Goal: Complete application form

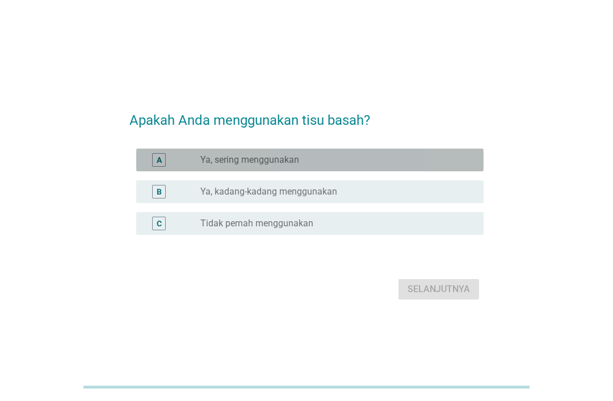
click at [157, 166] on div "A" at bounding box center [159, 160] width 5 height 12
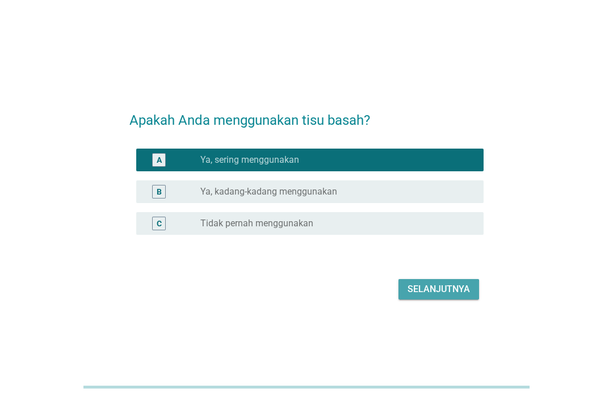
click at [410, 296] on div "Selanjutnya" at bounding box center [438, 290] width 62 height 14
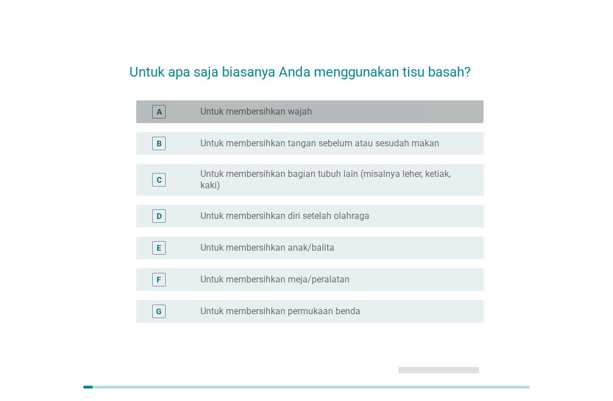
click at [153, 108] on div "A" at bounding box center [159, 112] width 14 height 14
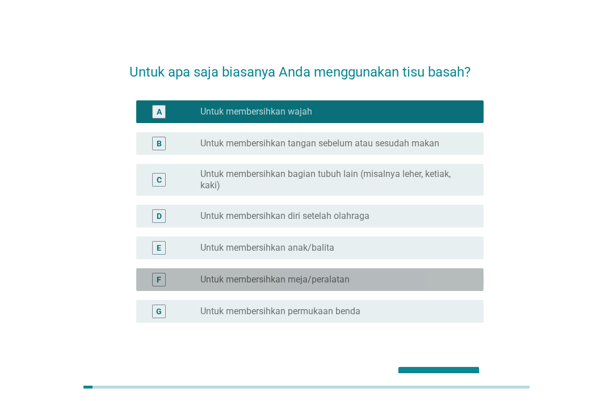
click at [153, 279] on div "F" at bounding box center [159, 280] width 14 height 14
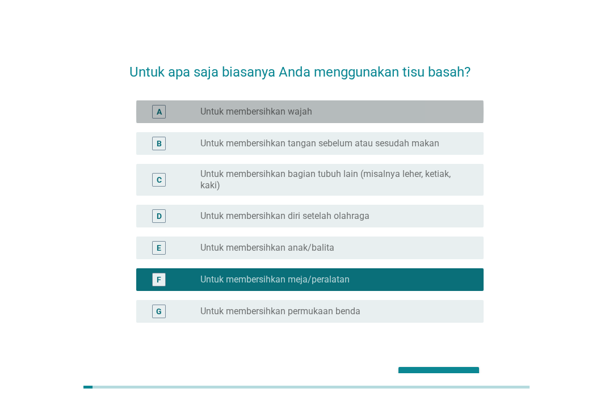
click at [156, 110] on div "A" at bounding box center [159, 112] width 14 height 14
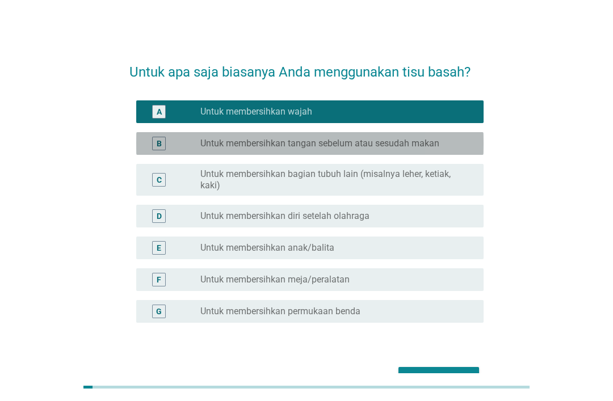
click at [228, 144] on label "Untuk membersihkan tangan sebelum atau sesudah makan" at bounding box center [319, 143] width 239 height 11
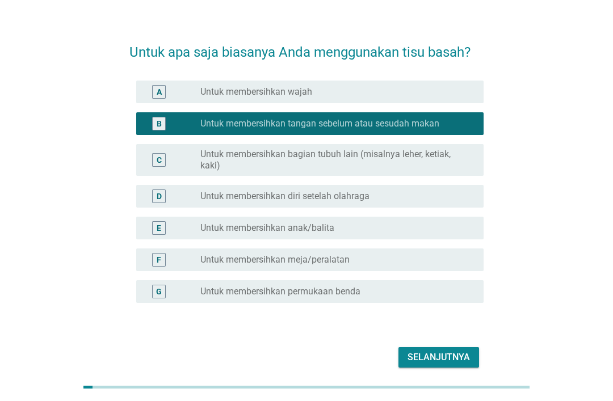
scroll to position [20, 0]
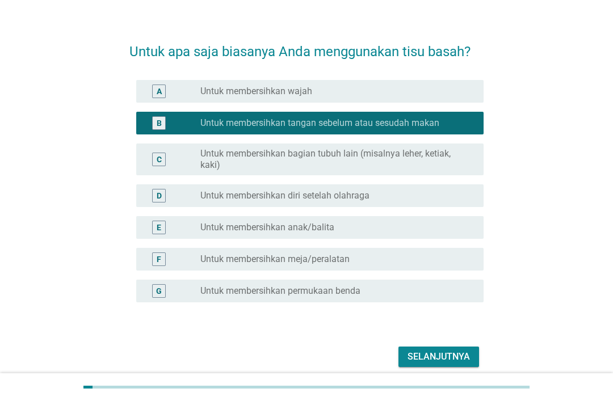
click at [416, 356] on div "Selanjutnya" at bounding box center [438, 357] width 62 height 14
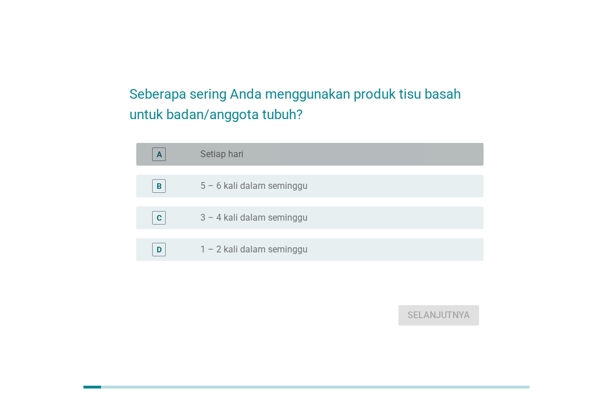
click at [359, 160] on div "radio_button_unchecked Setiap hari" at bounding box center [332, 154] width 265 height 11
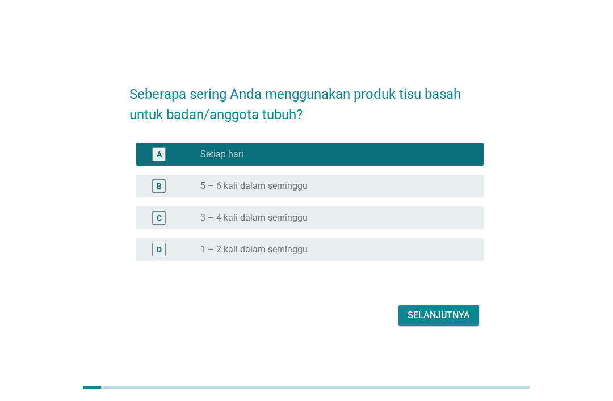
click at [456, 326] on button "Selanjutnya" at bounding box center [438, 315] width 81 height 20
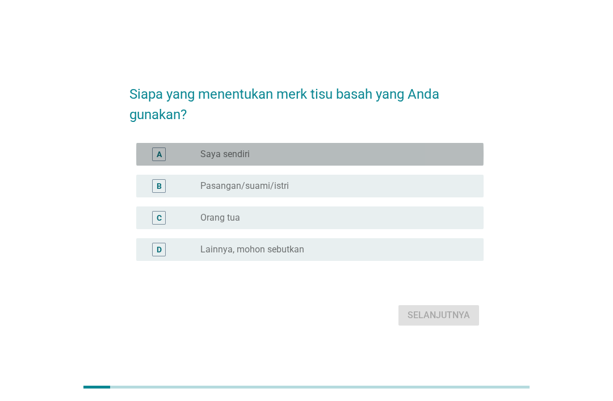
click at [383, 160] on div "radio_button_unchecked Saya sendiri" at bounding box center [332, 154] width 265 height 11
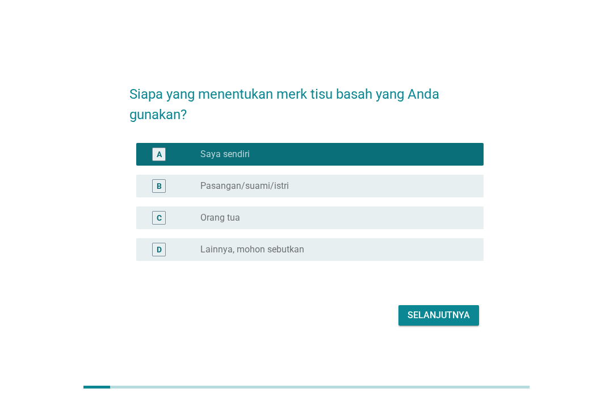
click at [449, 322] on div "Selanjutnya" at bounding box center [438, 316] width 62 height 14
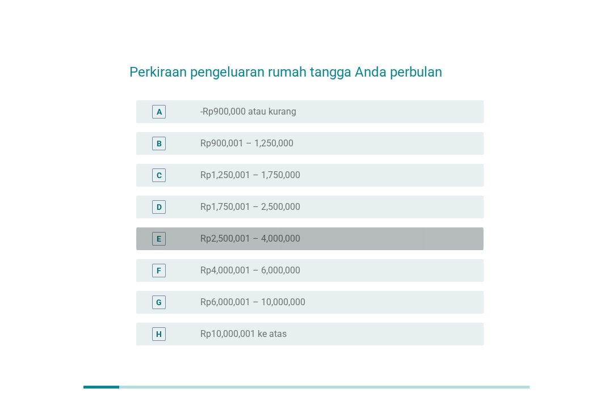
click at [334, 236] on div "radio_button_unchecked Rp2,500,001 – 4,000,000" at bounding box center [332, 238] width 265 height 11
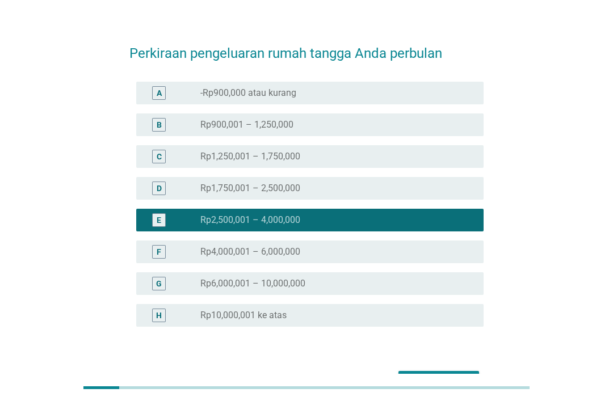
scroll to position [19, 0]
click at [441, 376] on div "Selanjutnya" at bounding box center [438, 382] width 62 height 14
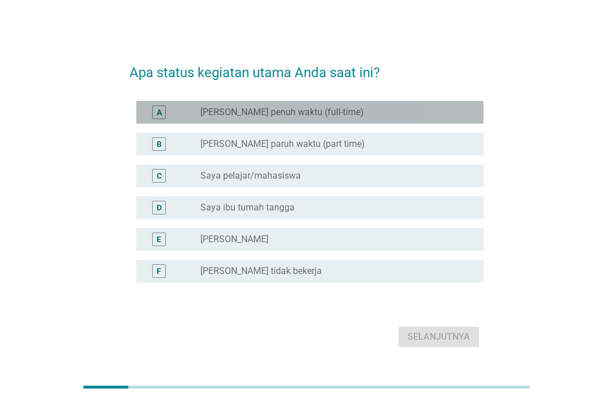
click at [379, 118] on div "radio_button_unchecked Saya karyawan penuh waktu (full-time)" at bounding box center [332, 112] width 265 height 11
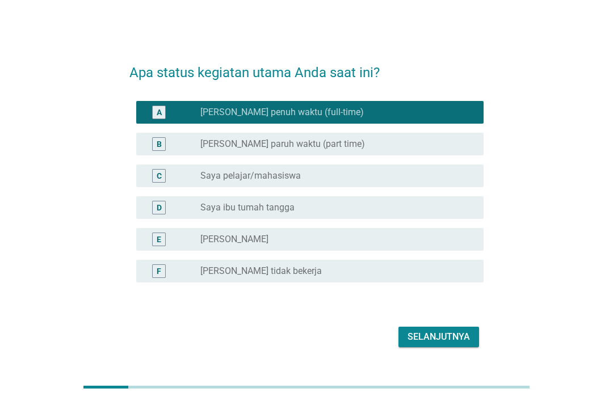
click at [447, 344] on div "Selanjutnya" at bounding box center [438, 337] width 62 height 14
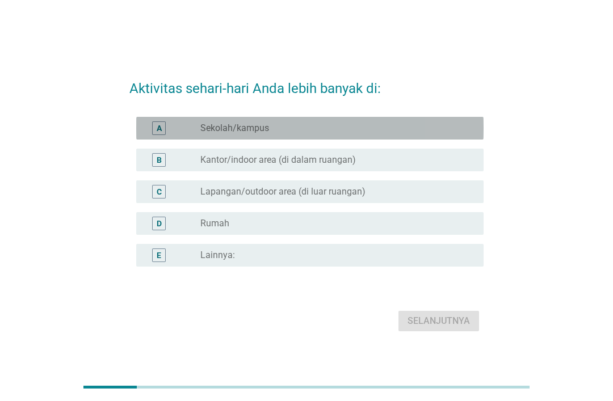
click at [374, 135] on div "radio_button_unchecked Sekolah/kampus" at bounding box center [337, 128] width 274 height 14
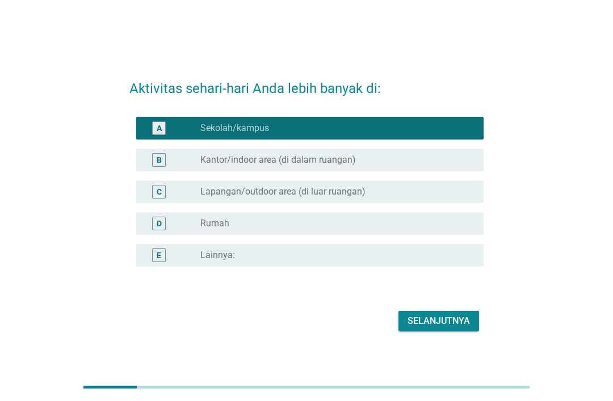
click at [459, 328] on div "Selanjutnya" at bounding box center [438, 321] width 62 height 14
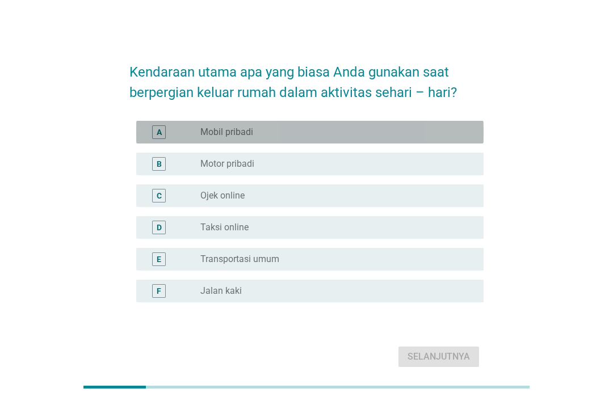
click at [328, 135] on div "radio_button_unchecked Mobil pribadi" at bounding box center [332, 132] width 265 height 11
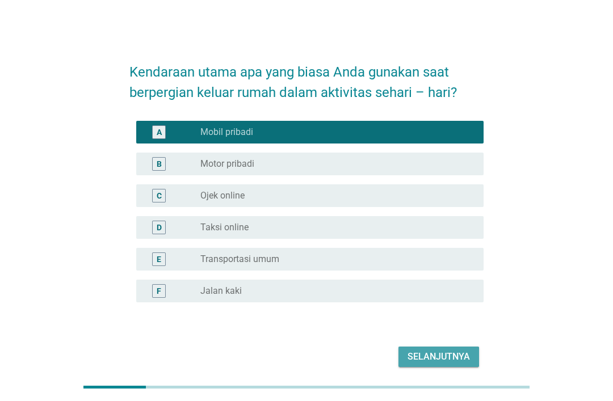
click at [449, 364] on div "Selanjutnya" at bounding box center [438, 357] width 62 height 14
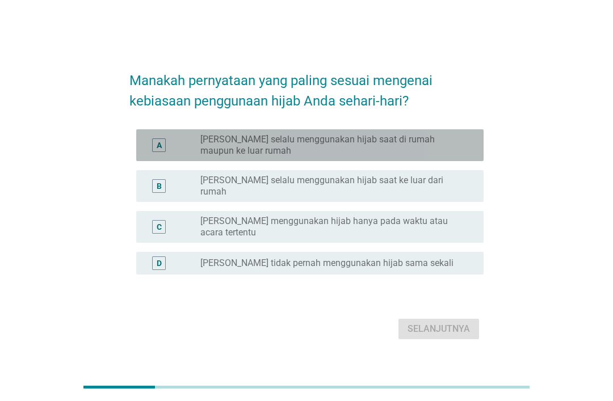
click at [410, 157] on label "[PERSON_NAME] selalu menggunakan hijab saat di rumah maupun ke luar rumah" at bounding box center [332, 145] width 265 height 23
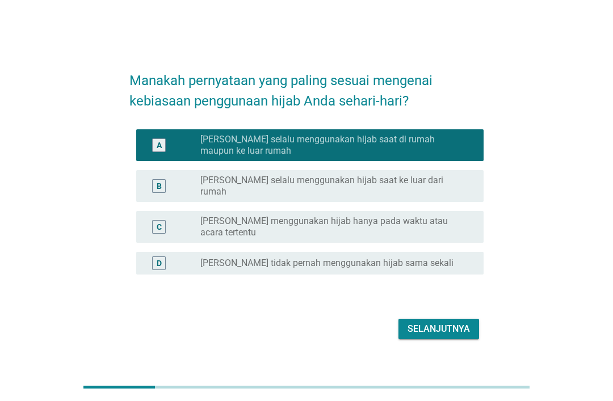
click at [435, 339] on button "Selanjutnya" at bounding box center [438, 329] width 81 height 20
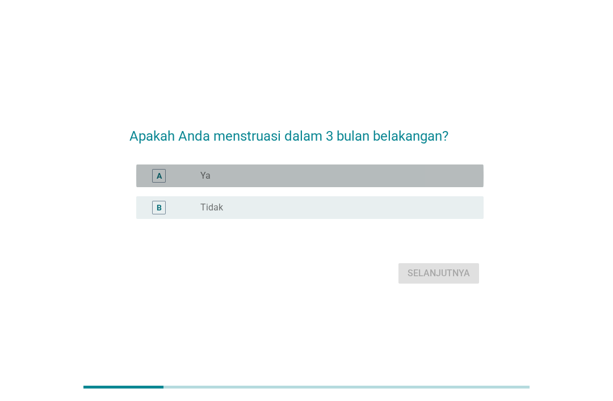
click at [355, 182] on div "radio_button_unchecked Ya" at bounding box center [332, 175] width 265 height 11
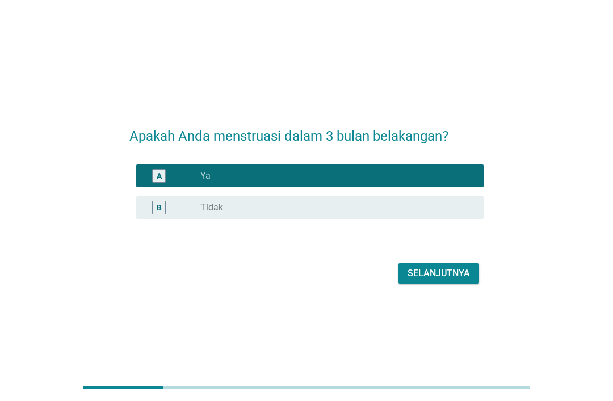
click at [428, 280] on div "Selanjutnya" at bounding box center [438, 274] width 62 height 14
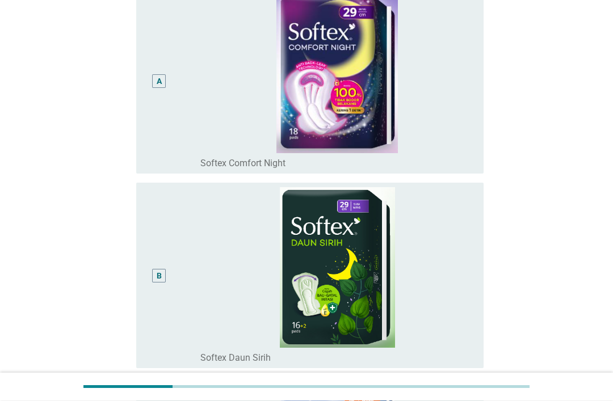
scroll to position [153, 0]
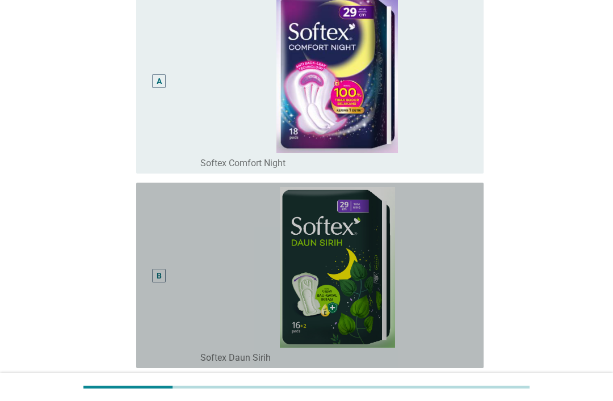
click at [157, 286] on div "B" at bounding box center [158, 275] width 27 height 177
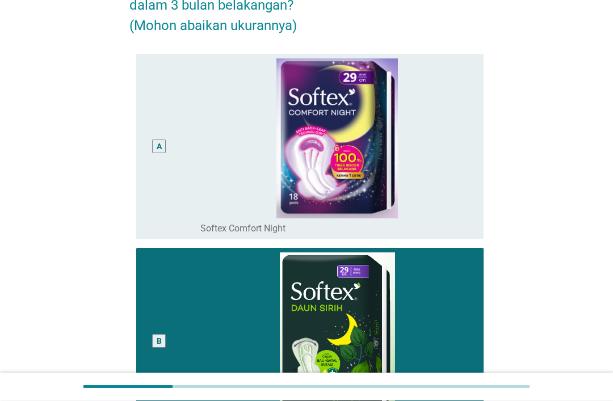
scroll to position [90, 0]
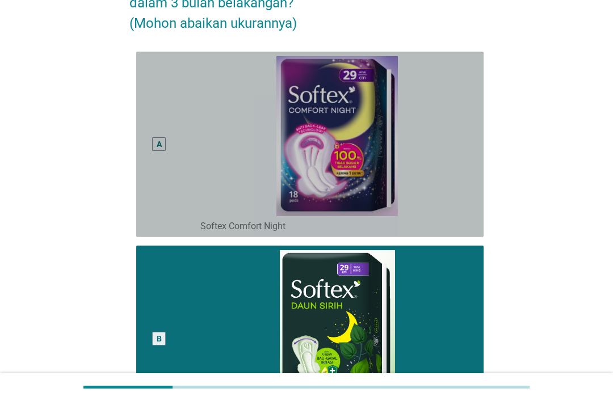
click at [438, 173] on img at bounding box center [337, 136] width 274 height 161
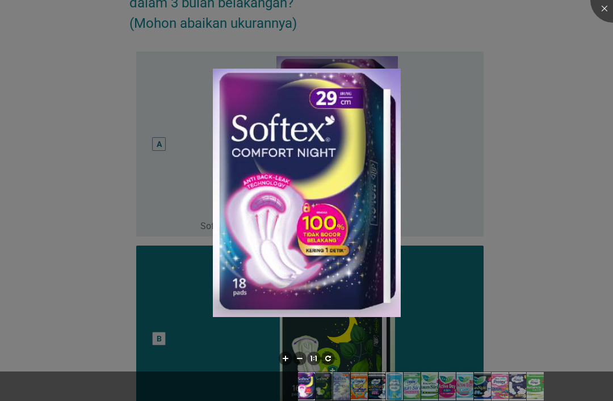
click at [495, 178] on div at bounding box center [306, 200] width 613 height 401
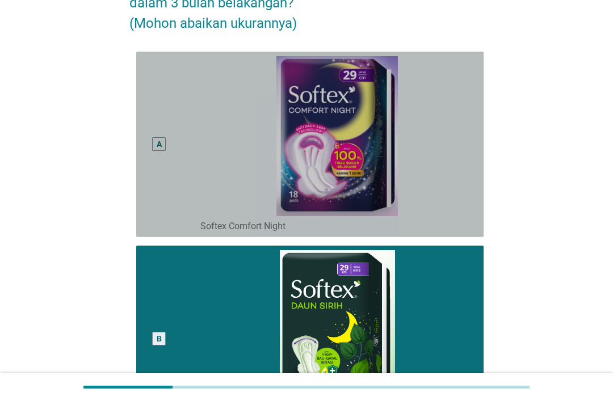
click at [157, 143] on div "A" at bounding box center [158, 144] width 27 height 177
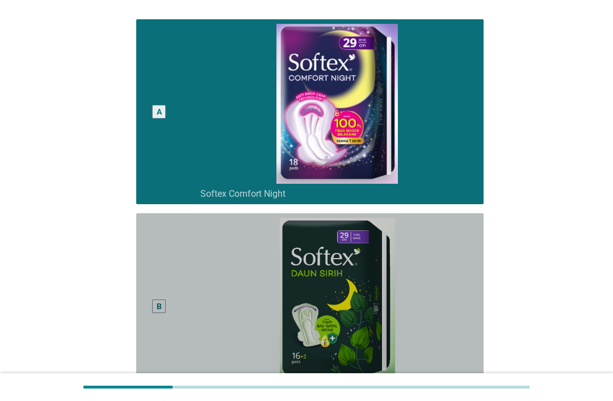
scroll to position [120, 0]
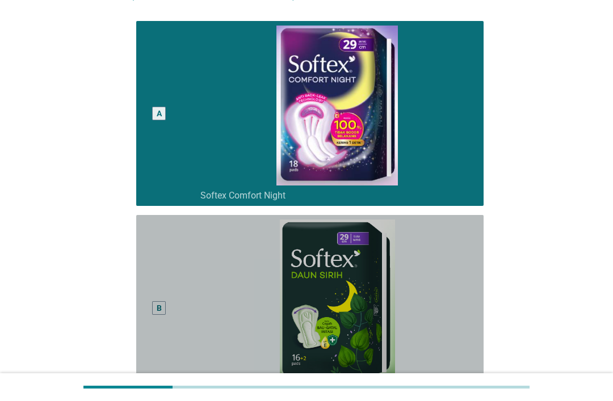
click at [155, 315] on div "B" at bounding box center [159, 308] width 14 height 14
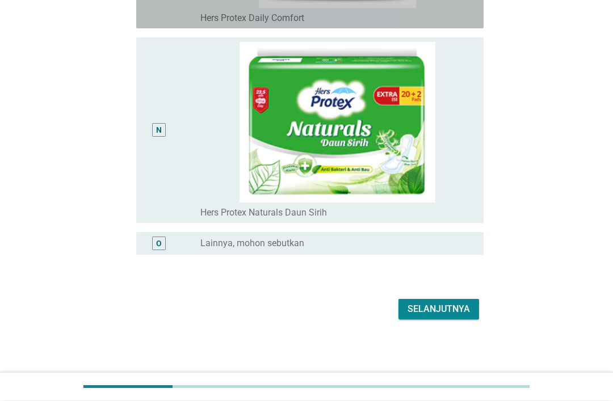
scroll to position [2727, 0]
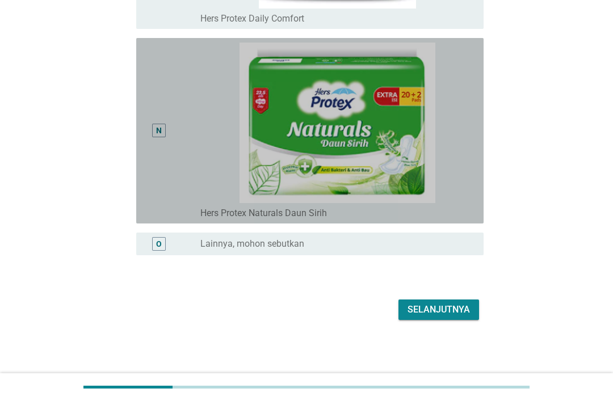
click at [166, 219] on div "N" at bounding box center [158, 131] width 27 height 177
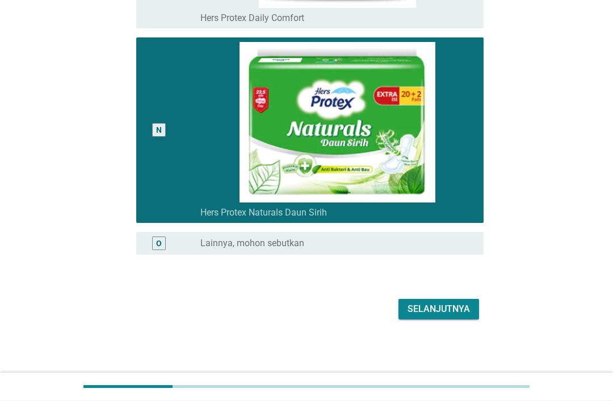
scroll to position [2797, 0]
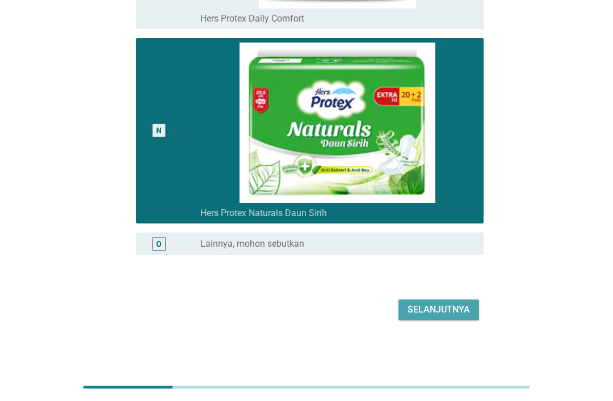
click at [438, 317] on div "Selanjutnya" at bounding box center [438, 310] width 62 height 14
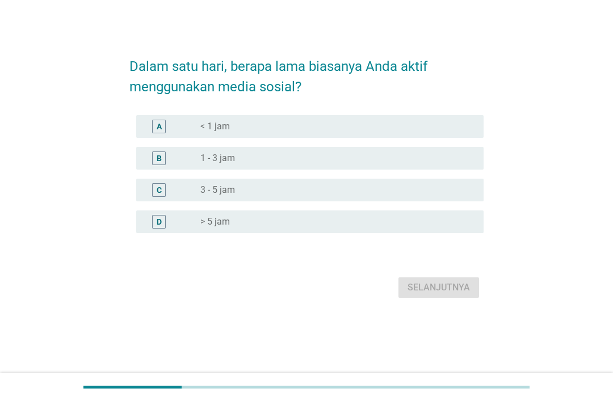
scroll to position [0, 0]
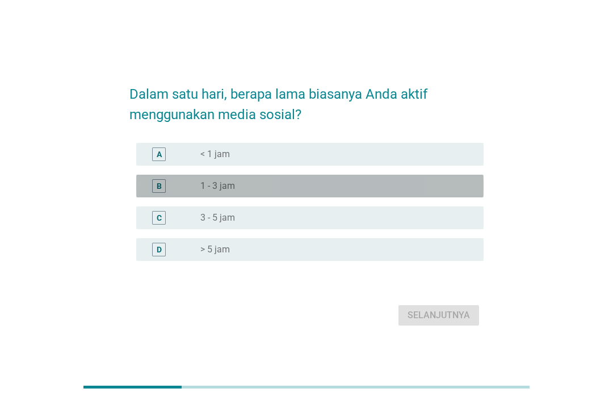
click at [264, 192] on div "radio_button_unchecked 1 - 3 jam" at bounding box center [332, 185] width 265 height 11
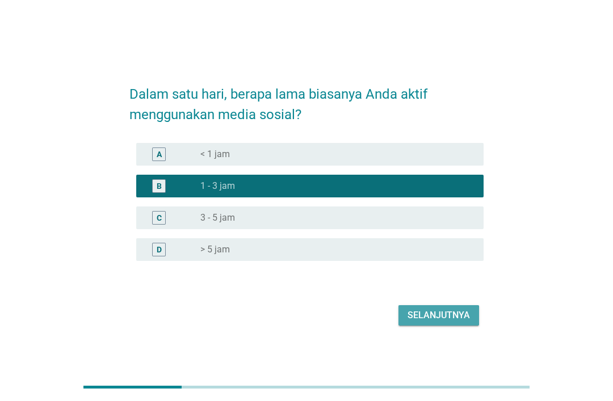
click at [450, 324] on button "Selanjutnya" at bounding box center [438, 315] width 81 height 20
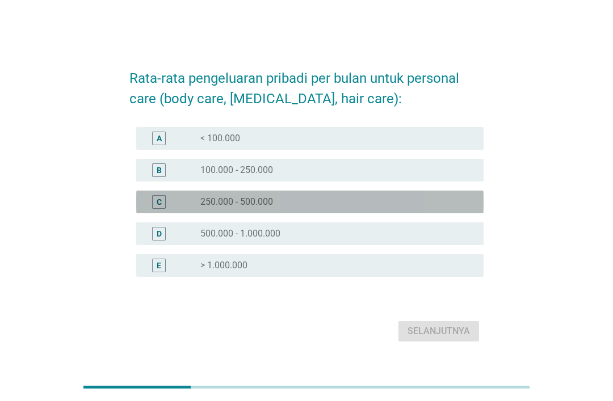
click at [263, 208] on label "250.000 - 500.000" at bounding box center [236, 201] width 73 height 11
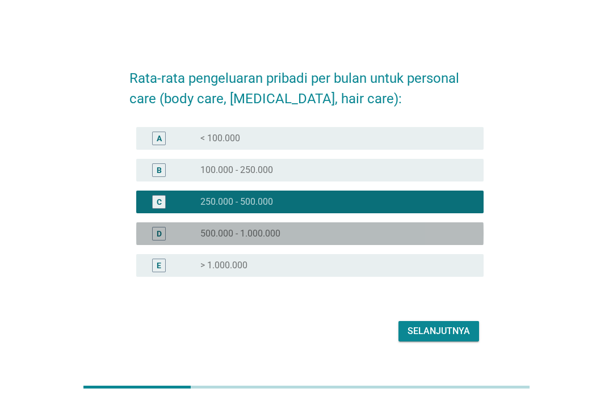
click at [443, 239] on div "radio_button_unchecked 500.000 - 1.000.000" at bounding box center [332, 233] width 265 height 11
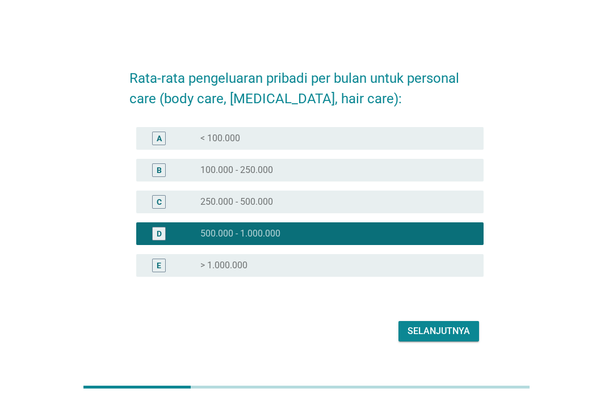
click at [436, 338] on div "Selanjutnya" at bounding box center [438, 332] width 62 height 14
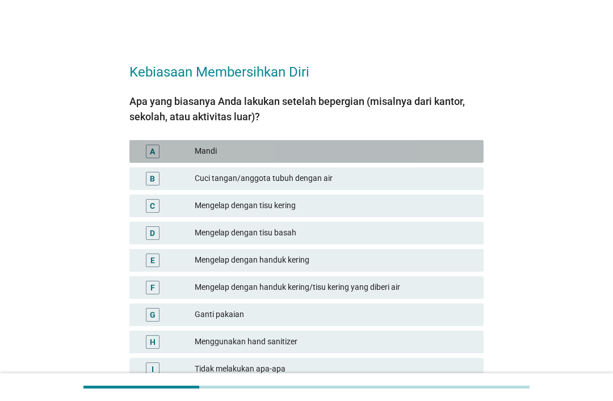
click at [150, 148] on div "A" at bounding box center [152, 151] width 5 height 12
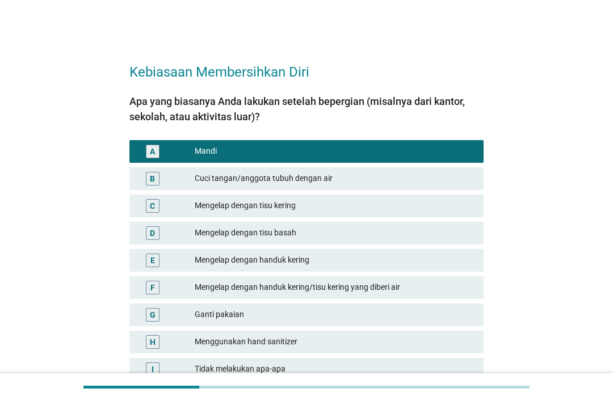
click at [143, 227] on div "D" at bounding box center [152, 233] width 28 height 14
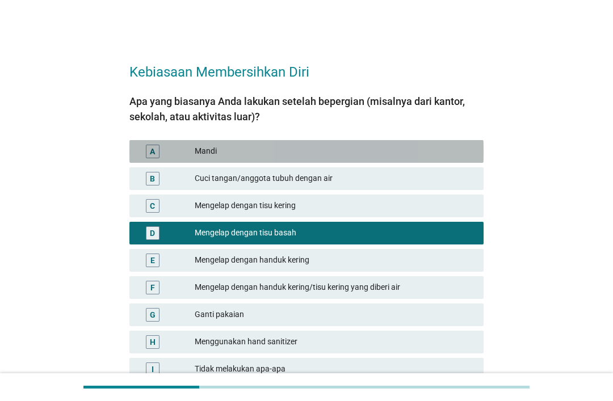
click at [138, 145] on div "A Mandi" at bounding box center [306, 151] width 354 height 23
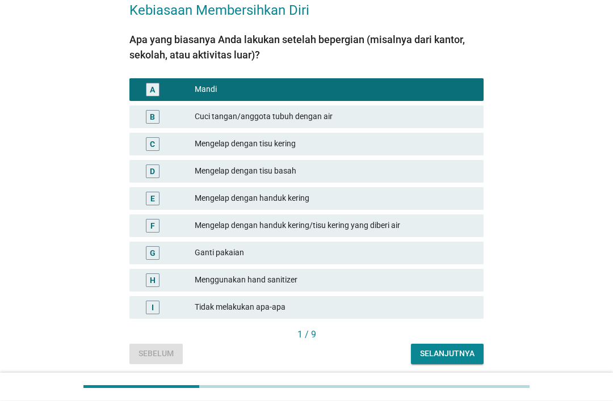
scroll to position [66, 0]
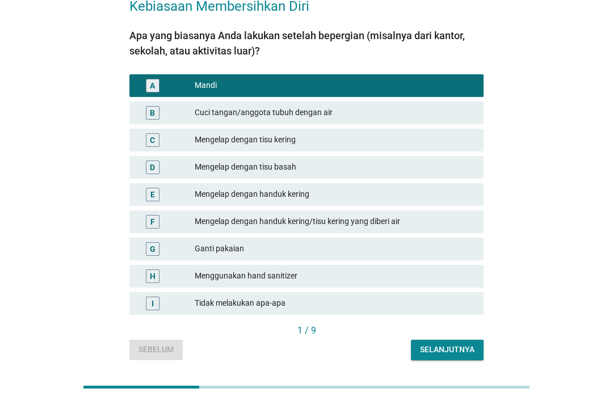
click at [436, 356] on button "Selanjutnya" at bounding box center [447, 350] width 73 height 20
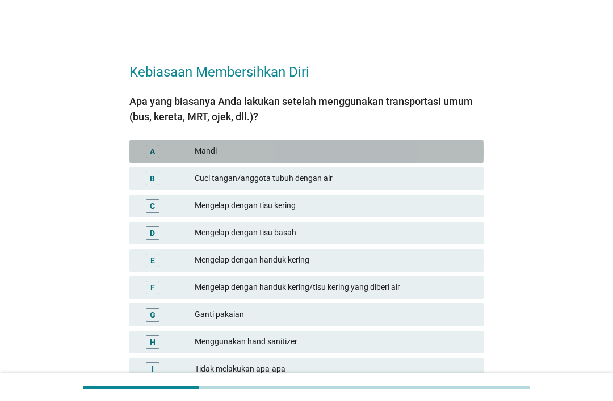
click at [149, 150] on div "A" at bounding box center [153, 152] width 14 height 14
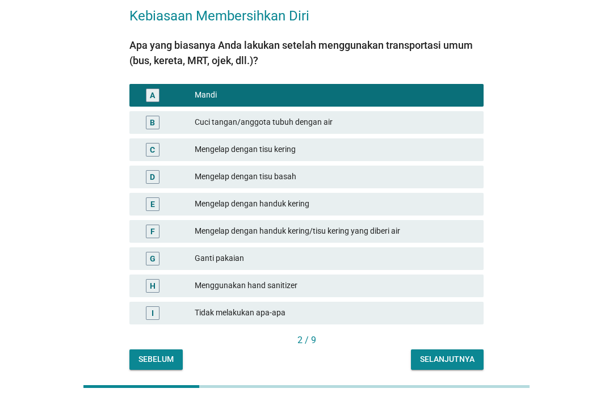
scroll to position [56, 0]
click at [427, 359] on div "Selanjutnya" at bounding box center [447, 360] width 54 height 12
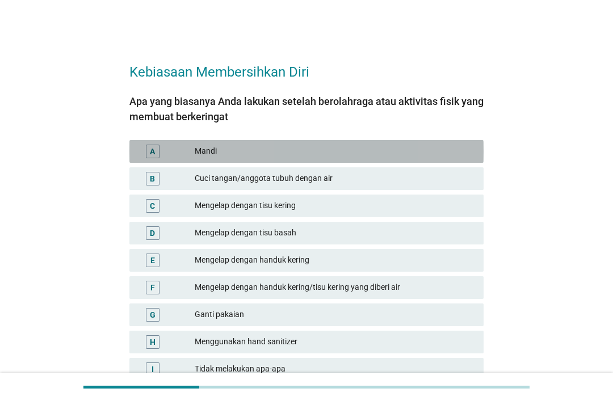
click at [149, 150] on div "A" at bounding box center [153, 152] width 14 height 14
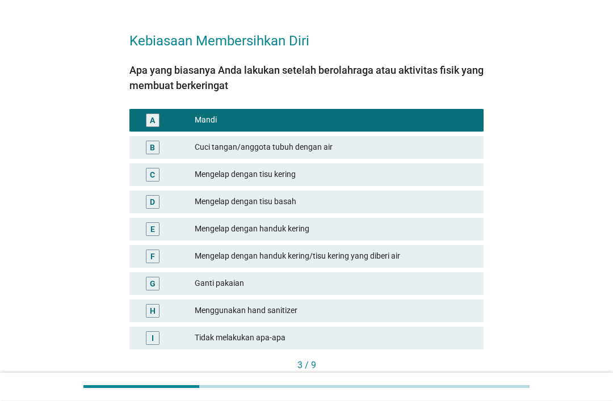
scroll to position [36, 0]
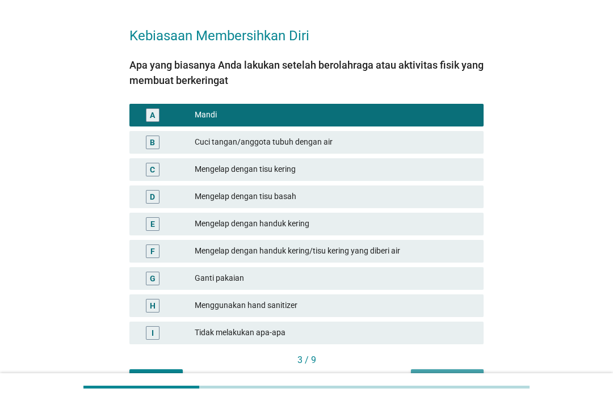
click at [439, 385] on div "Selanjutnya" at bounding box center [447, 379] width 54 height 12
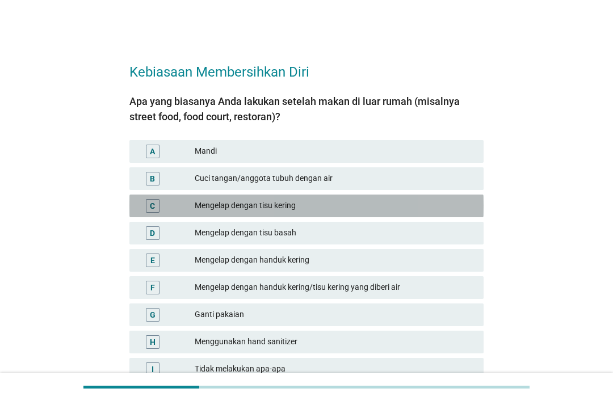
click at [146, 209] on div "C" at bounding box center [153, 206] width 14 height 14
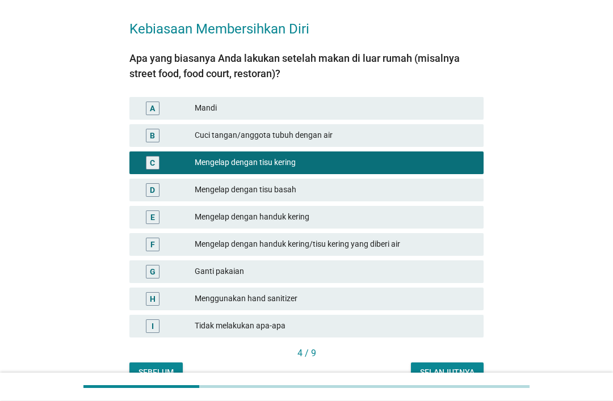
scroll to position [44, 0]
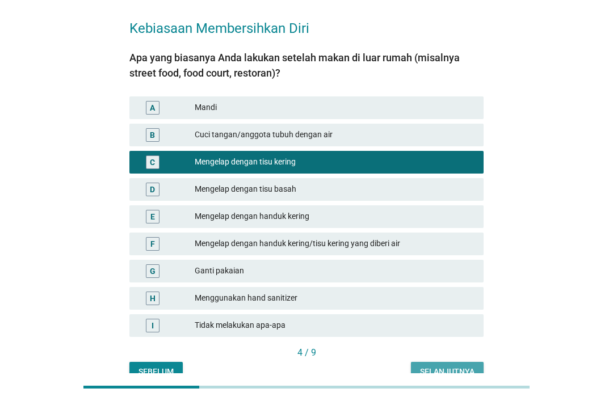
click at [425, 371] on div "Selanjutnya" at bounding box center [447, 372] width 54 height 12
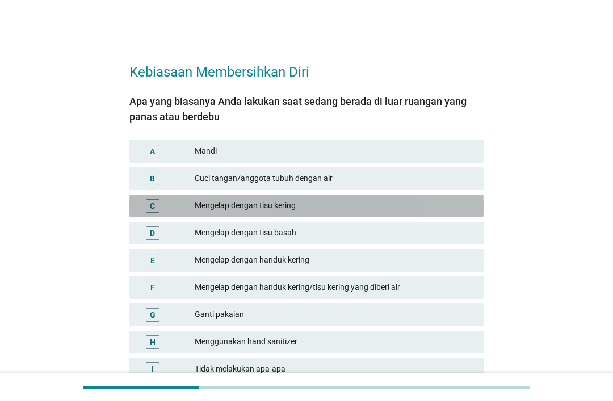
click at [144, 209] on div "C" at bounding box center [152, 206] width 28 height 14
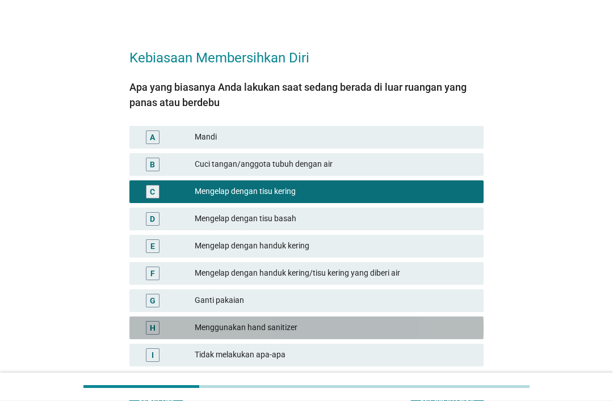
scroll to position [66, 0]
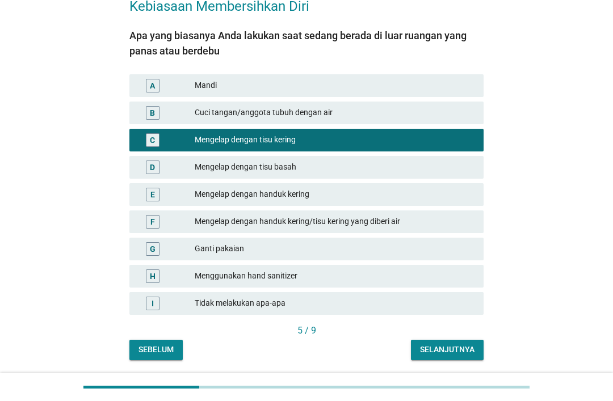
click at [436, 349] on div "Selanjutnya" at bounding box center [447, 350] width 54 height 12
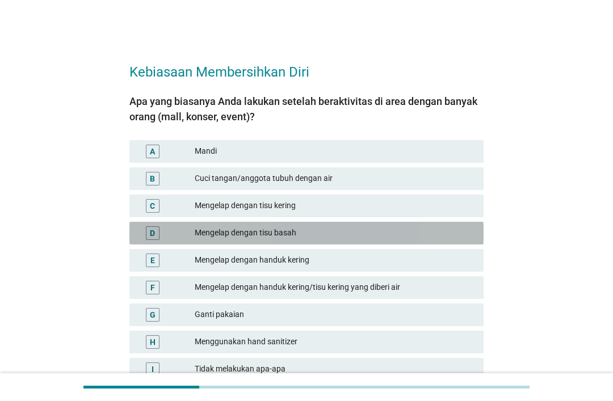
click at [145, 234] on div "D" at bounding box center [152, 233] width 28 height 14
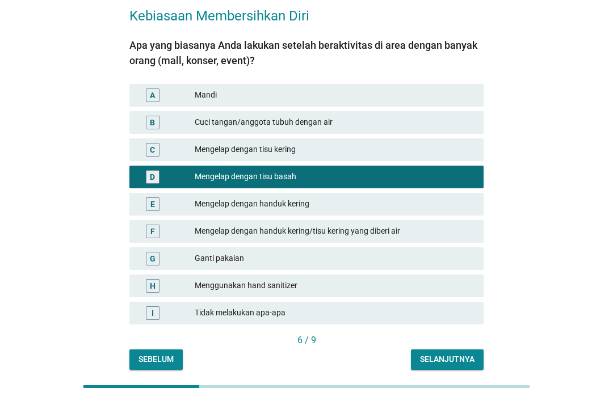
scroll to position [56, 0]
click at [457, 365] on div "Selanjutnya" at bounding box center [447, 360] width 54 height 12
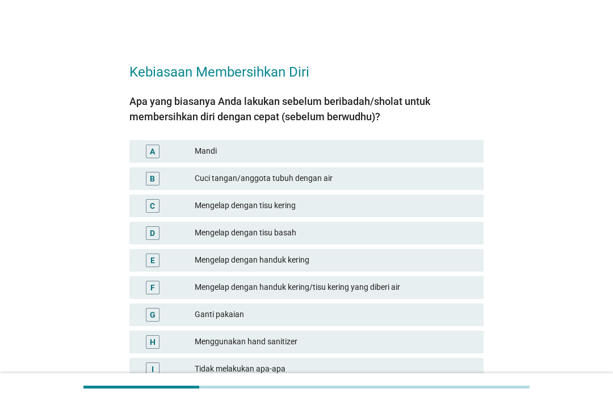
click at [132, 178] on div "B Cuci tangan/anggota tubuh dengan air" at bounding box center [306, 178] width 354 height 23
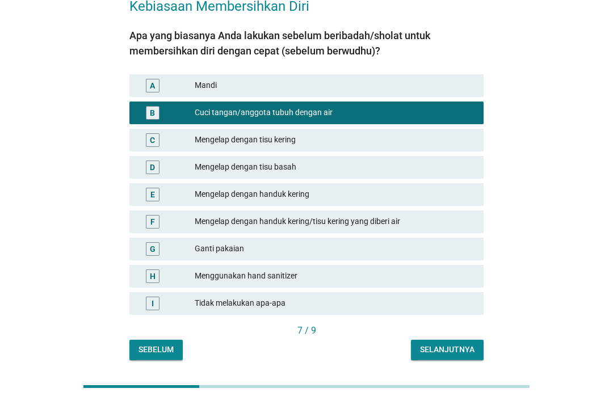
scroll to position [66, 0]
click at [430, 344] on div "Selanjutnya" at bounding box center [447, 350] width 54 height 12
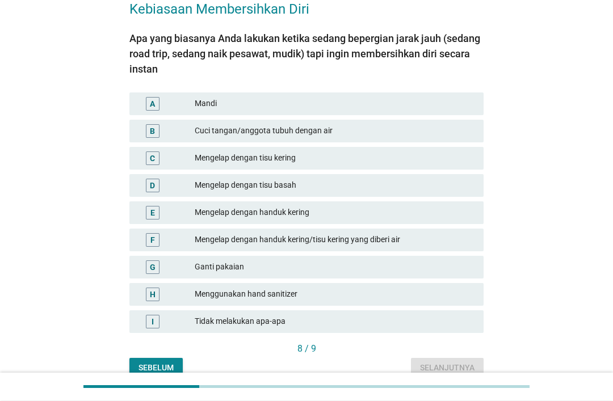
scroll to position [63, 0]
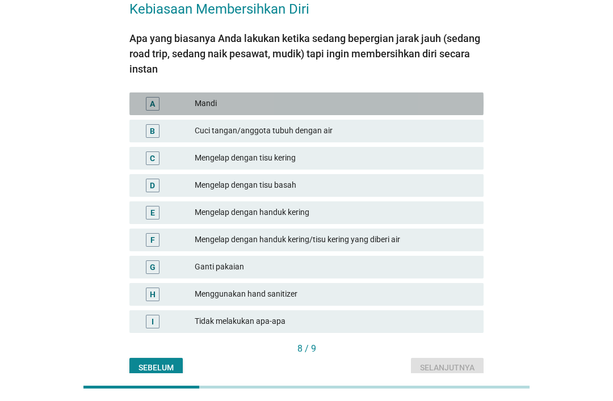
click at [142, 106] on div "A" at bounding box center [152, 104] width 28 height 14
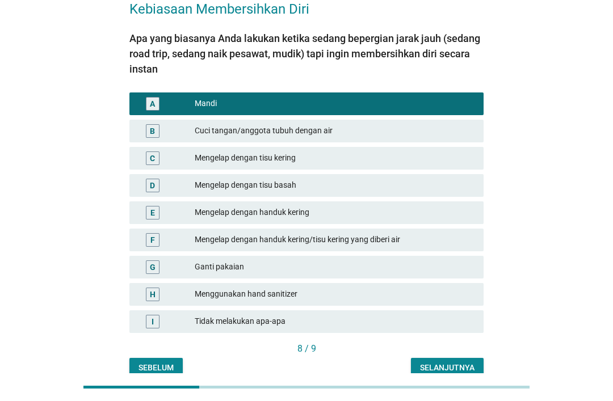
click at [453, 375] on button "Selanjutnya" at bounding box center [447, 368] width 73 height 20
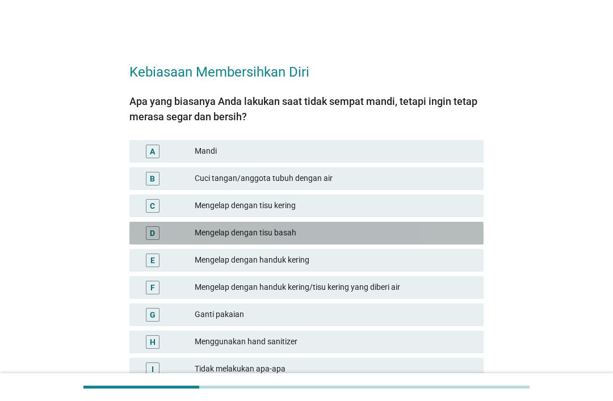
click at [146, 234] on div "D" at bounding box center [153, 233] width 14 height 14
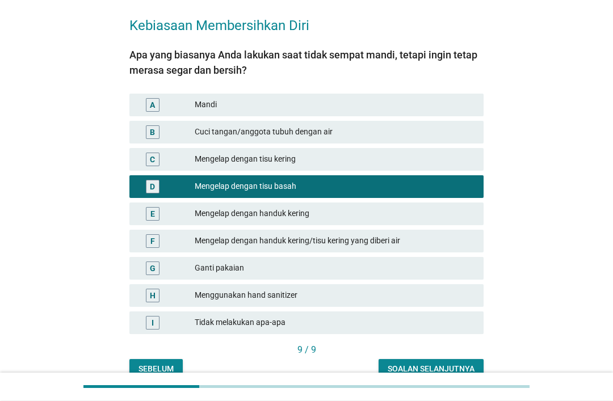
scroll to position [47, 0]
click at [405, 367] on div "Soalan selanjutnya" at bounding box center [431, 369] width 87 height 12
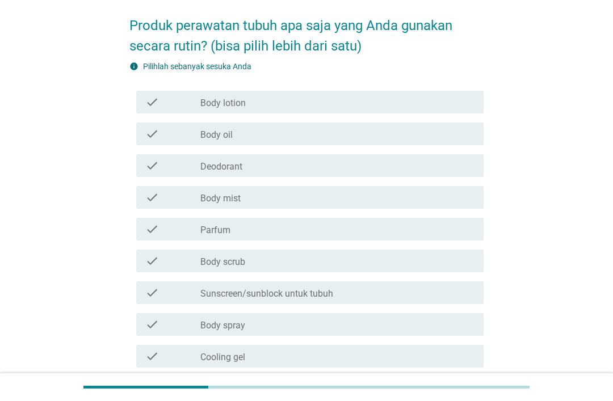
scroll to position [0, 0]
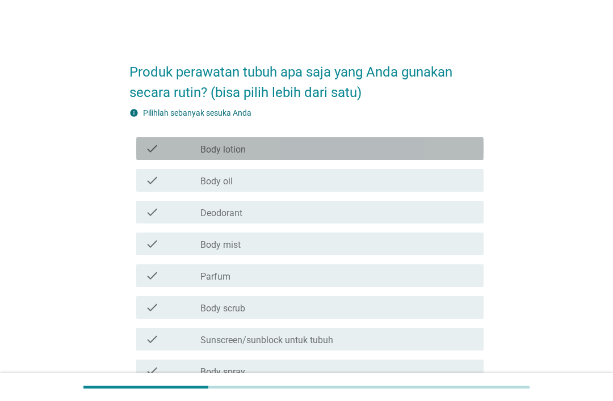
click at [147, 146] on icon "check" at bounding box center [152, 149] width 14 height 14
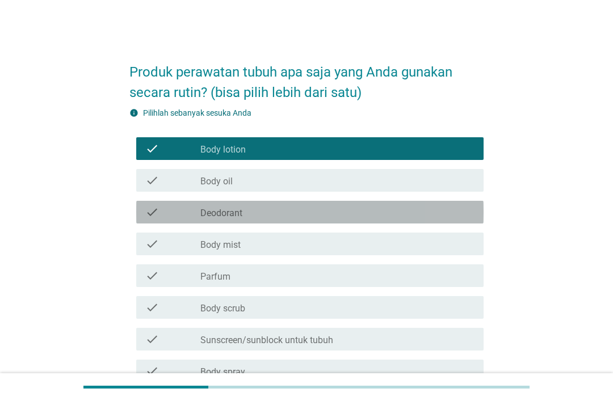
click at [147, 209] on icon "check" at bounding box center [152, 212] width 14 height 14
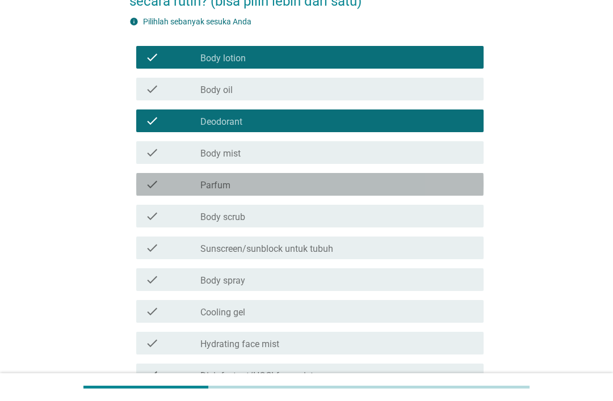
click at [146, 180] on icon "check" at bounding box center [152, 185] width 14 height 14
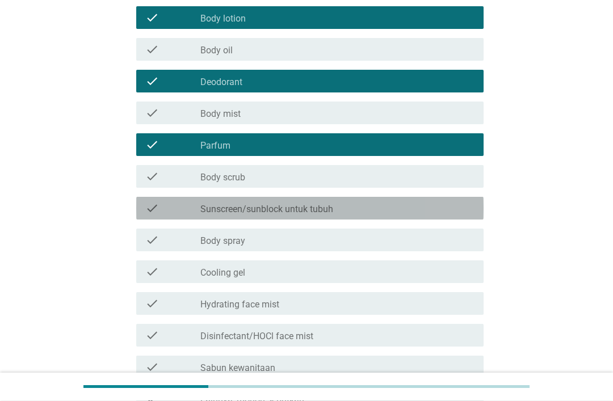
scroll to position [131, 0]
click at [139, 209] on div "check check_box_outline_blank Sunscreen/sunblock untuk tubuh" at bounding box center [309, 208] width 347 height 23
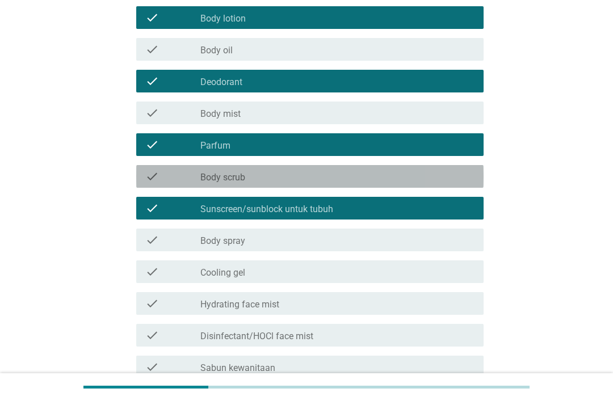
click at [149, 175] on icon "check" at bounding box center [152, 177] width 14 height 14
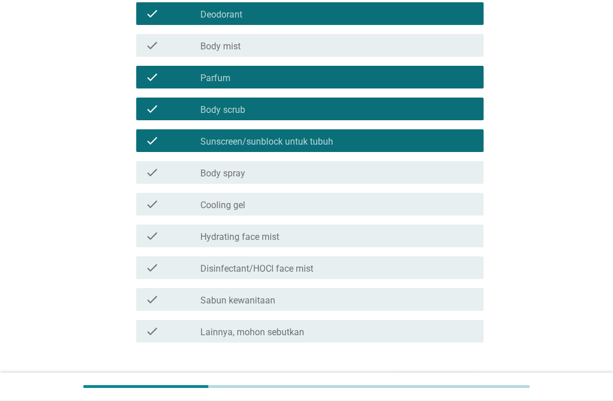
scroll to position [199, 0]
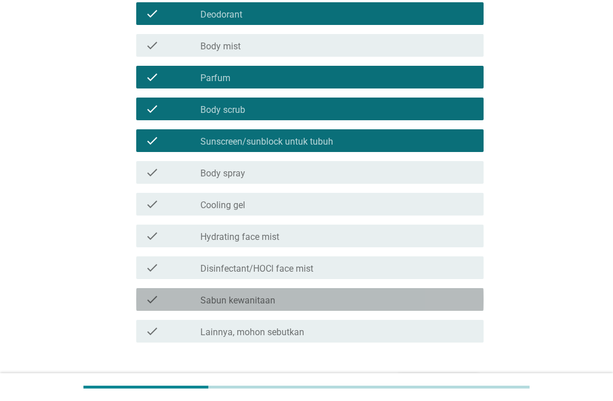
click at [139, 300] on div "check check_box_outline_blank Sabun kewanitaan" at bounding box center [309, 299] width 347 height 23
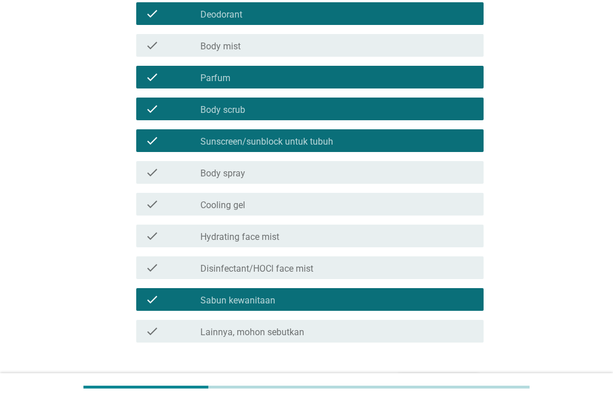
click at [433, 374] on button "Selanjutnya" at bounding box center [438, 383] width 81 height 20
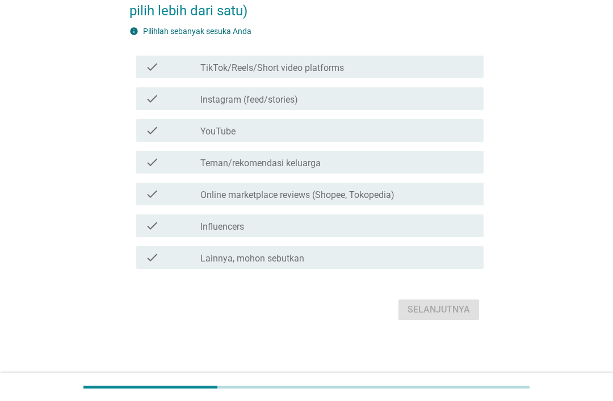
scroll to position [0, 0]
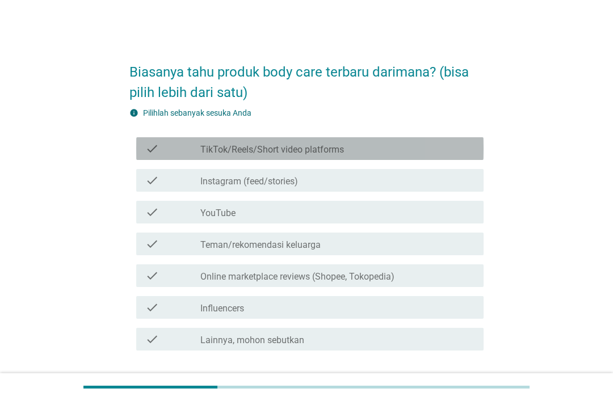
click at [144, 143] on div "check check_box_outline_blank TikTok/Reels/Short video platforms" at bounding box center [309, 148] width 347 height 23
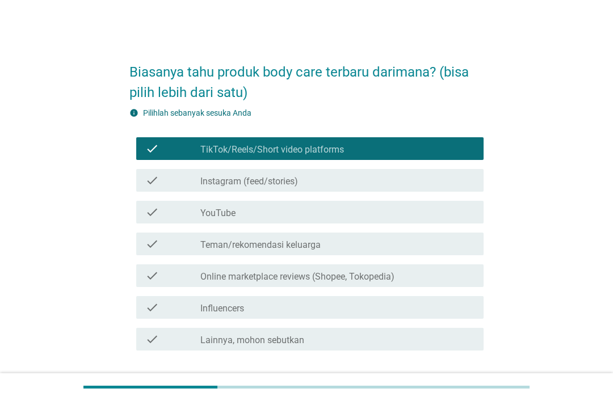
click at [250, 181] on label "Instagram (feed/stories)" at bounding box center [249, 181] width 98 height 11
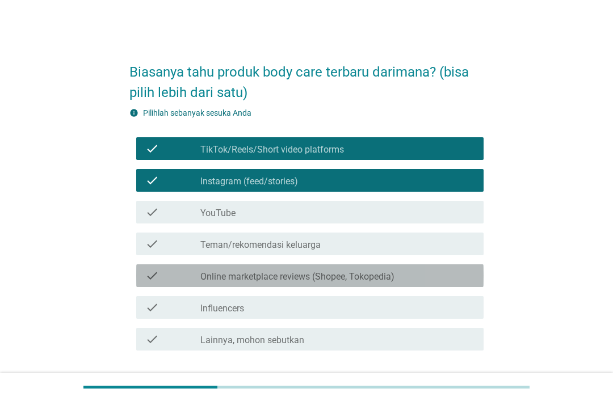
click at [282, 282] on label "Online marketplace reviews (Shopee, Tokopedia)" at bounding box center [297, 276] width 194 height 11
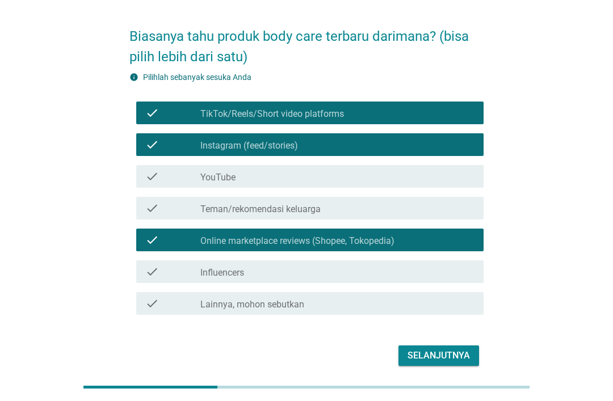
scroll to position [36, 0]
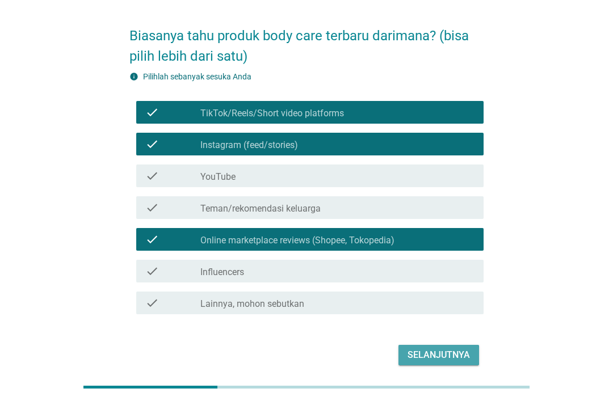
click at [401, 358] on button "Selanjutnya" at bounding box center [438, 355] width 81 height 20
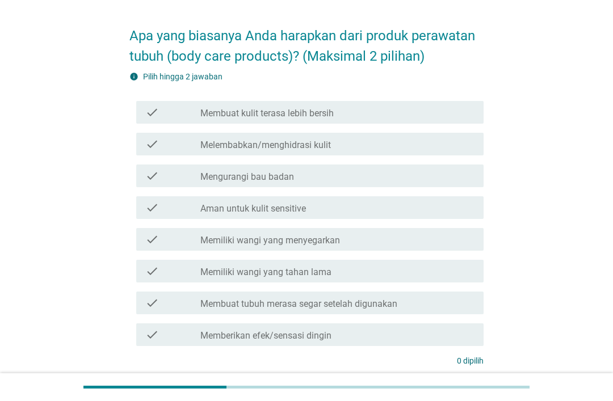
scroll to position [0, 0]
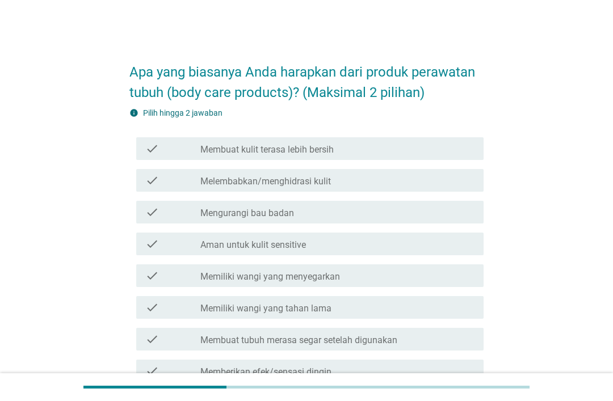
click at [154, 144] on icon "check" at bounding box center [152, 149] width 14 height 14
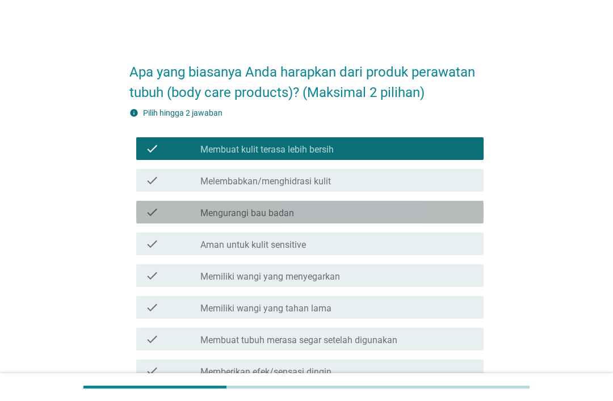
click at [146, 205] on icon "check" at bounding box center [152, 212] width 14 height 14
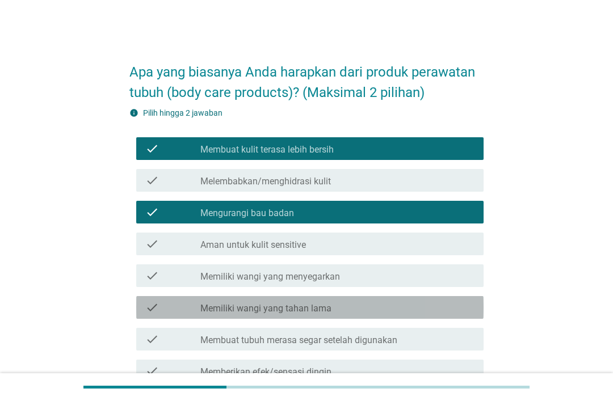
click at [148, 311] on icon "check" at bounding box center [152, 308] width 14 height 14
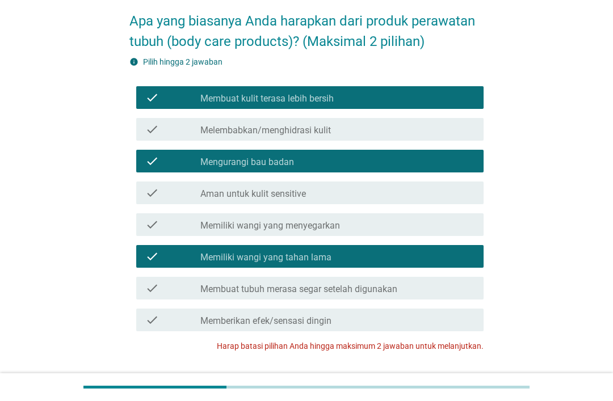
scroll to position [57, 0]
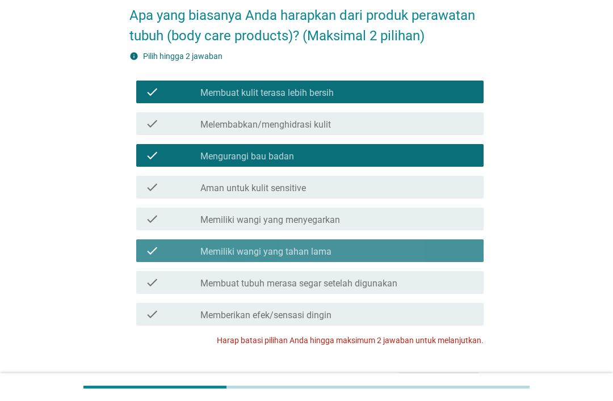
click at [155, 257] on icon "check" at bounding box center [152, 251] width 14 height 14
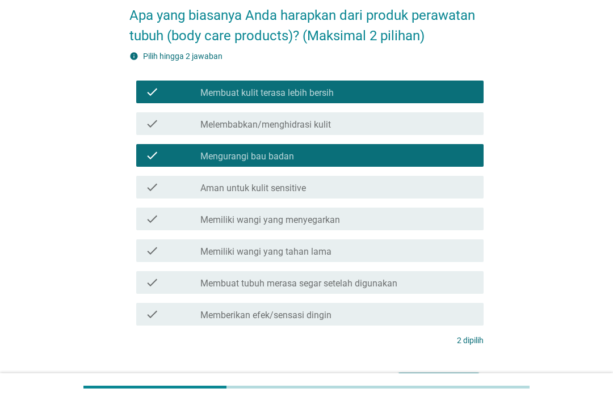
click at [409, 384] on div "Selanjutnya" at bounding box center [438, 383] width 62 height 14
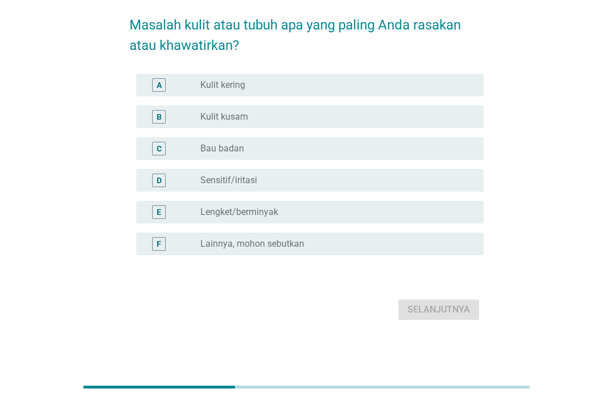
scroll to position [0, 0]
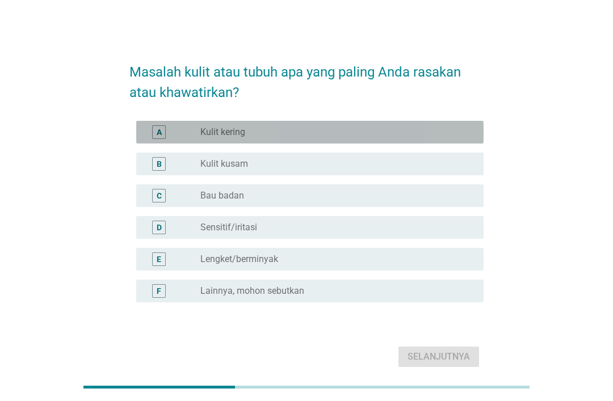
click at [148, 131] on div "A radio_button_unchecked Kulit kering" at bounding box center [309, 132] width 347 height 23
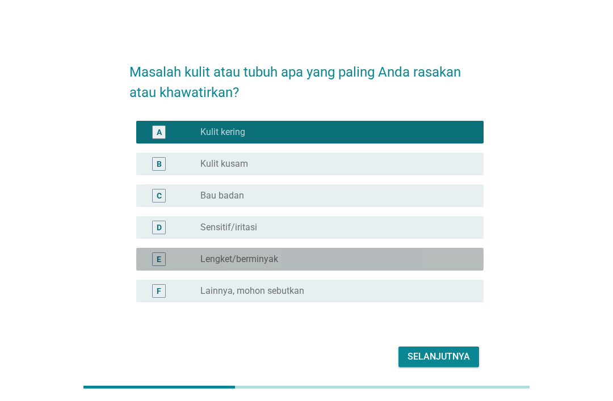
click at [146, 266] on div "E" at bounding box center [158, 260] width 27 height 14
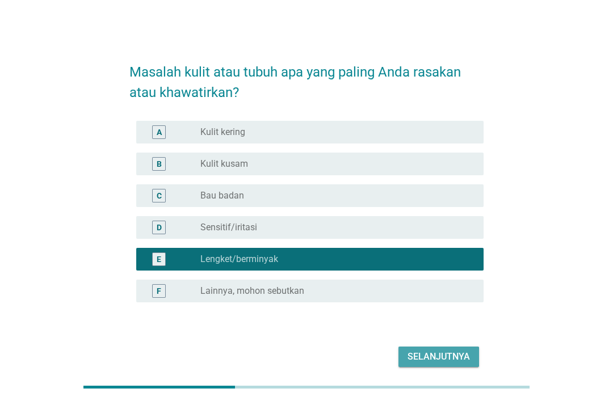
click at [449, 364] on div "Selanjutnya" at bounding box center [438, 357] width 62 height 14
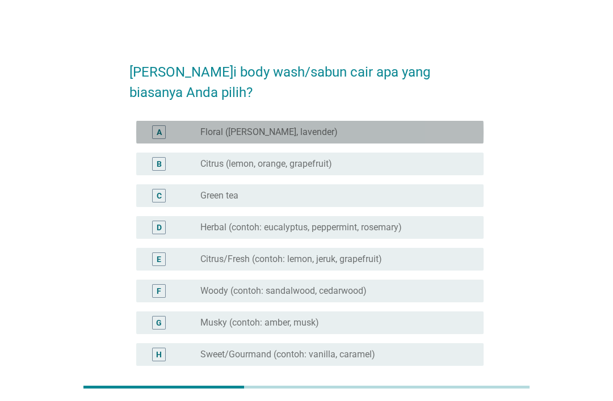
click at [152, 133] on div "A" at bounding box center [158, 132] width 27 height 14
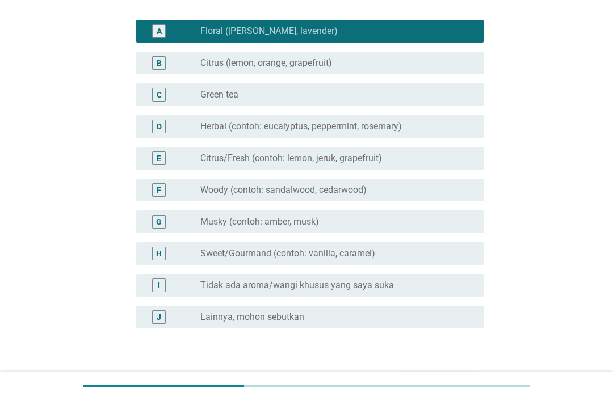
scroll to position [101, 0]
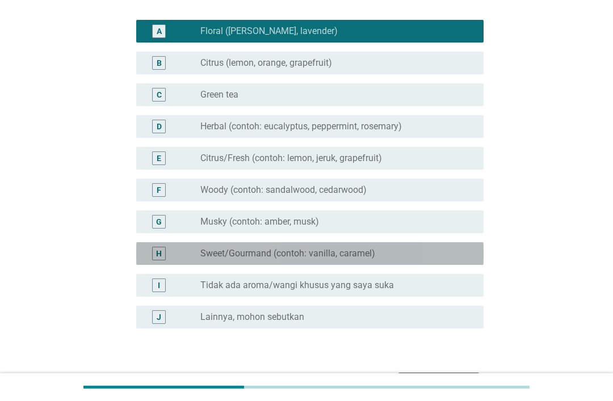
click at [286, 253] on label "Sweet/Gourmand (contoh: vanilla, caramel)" at bounding box center [287, 253] width 175 height 11
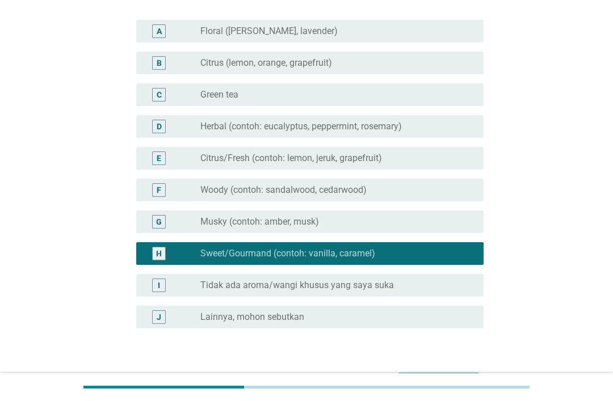
click at [434, 385] on div "Selanjutnya" at bounding box center [438, 383] width 62 height 14
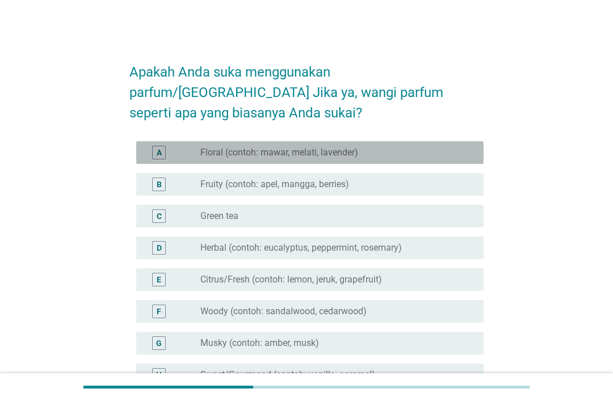
click at [200, 147] on label "Floral (contoh: mawar, melati, lavender)" at bounding box center [279, 152] width 158 height 11
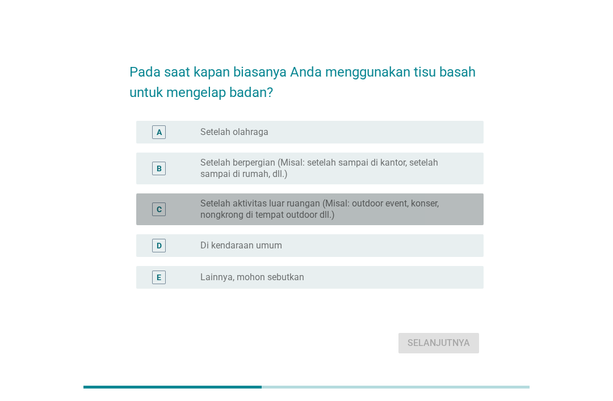
click at [234, 221] on label "Setelah aktivitas luar ruangan (Misal: outdoor event, konser, nongkrong di temp…" at bounding box center [332, 209] width 265 height 23
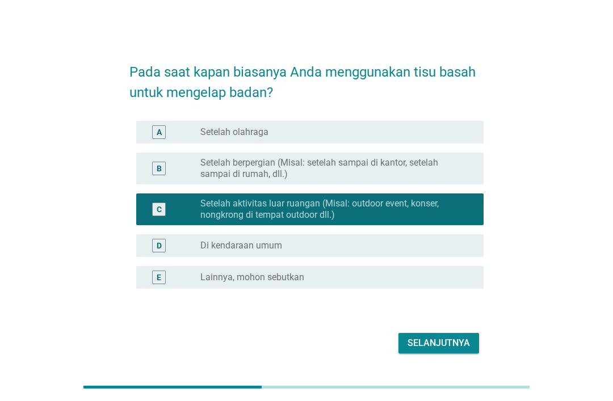
click at [428, 354] on button "Selanjutnya" at bounding box center [438, 343] width 81 height 20
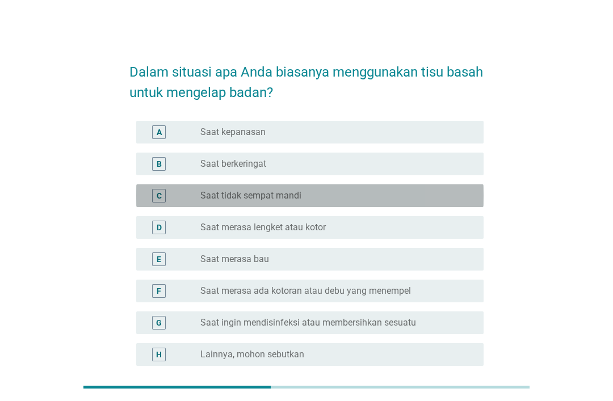
click at [161, 195] on div "C" at bounding box center [159, 196] width 5 height 12
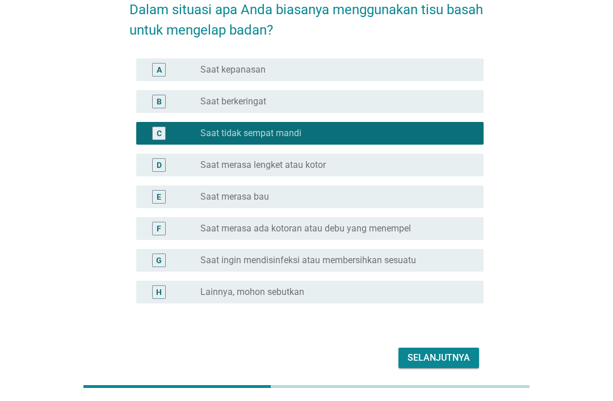
scroll to position [74, 0]
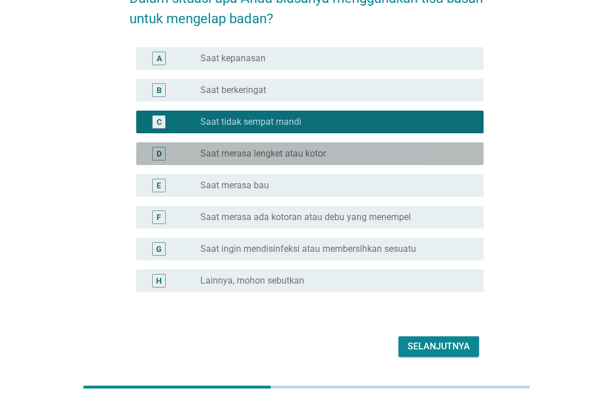
click at [162, 148] on div "D" at bounding box center [159, 154] width 14 height 14
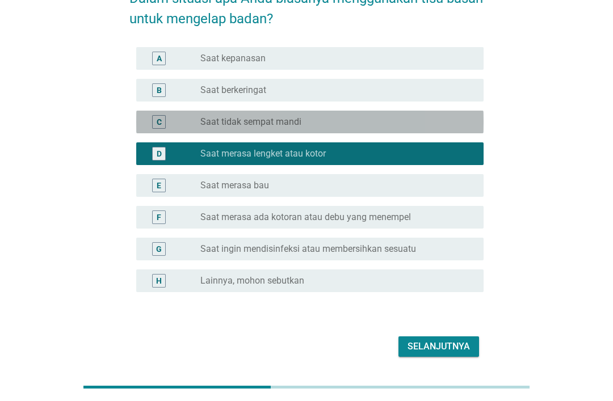
click at [152, 129] on div "C radio_button_unchecked Saat tidak sempat mandi" at bounding box center [309, 122] width 347 height 23
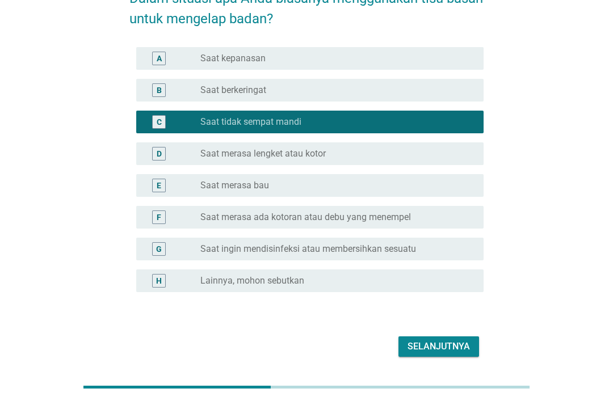
click at [430, 349] on div "Selanjutnya" at bounding box center [438, 347] width 62 height 14
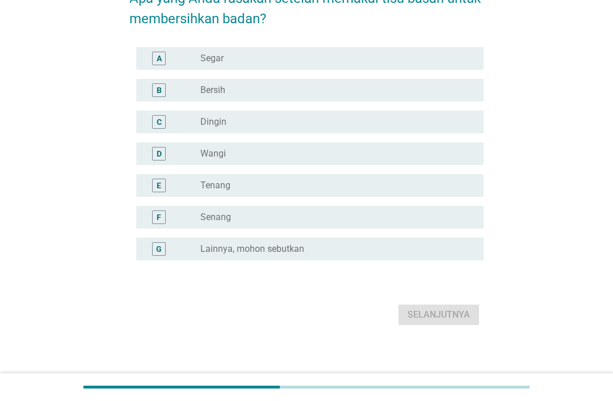
scroll to position [0, 0]
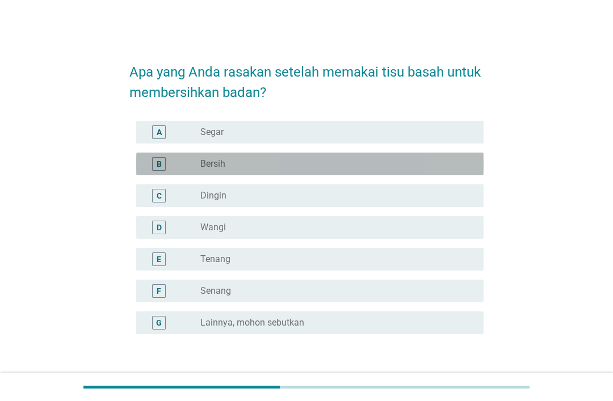
click at [201, 167] on label "Bersih" at bounding box center [212, 163] width 25 height 11
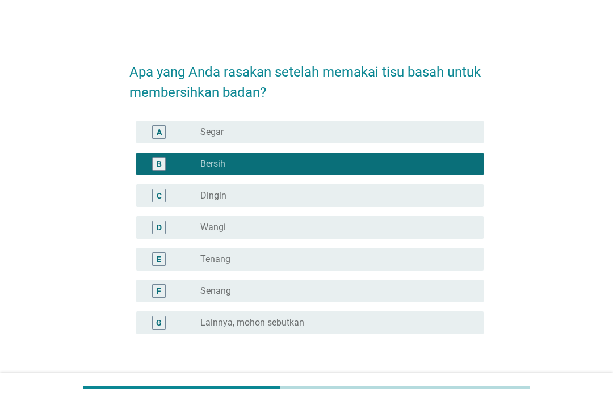
click at [432, 387] on div "Selanjutnya" at bounding box center [438, 389] width 62 height 14
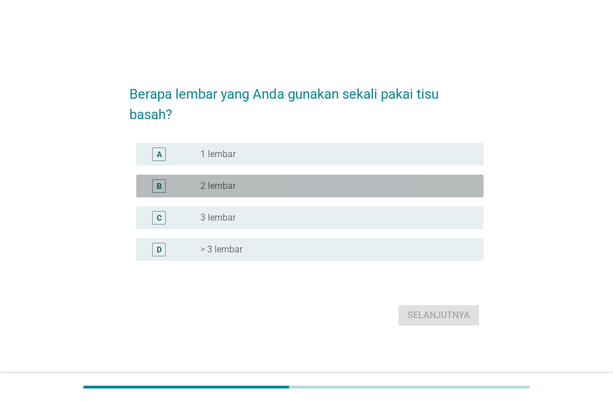
click at [226, 192] on label "2 lembar" at bounding box center [217, 185] width 35 height 11
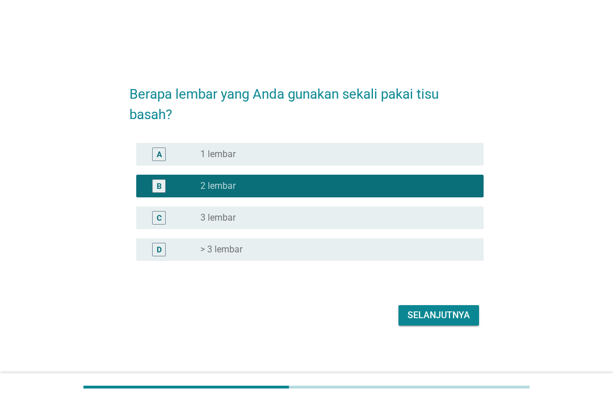
click at [450, 322] on div "Selanjutnya" at bounding box center [438, 316] width 62 height 14
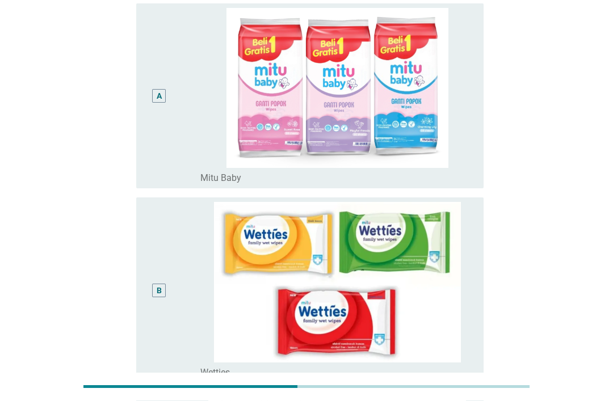
scroll to position [97, 0]
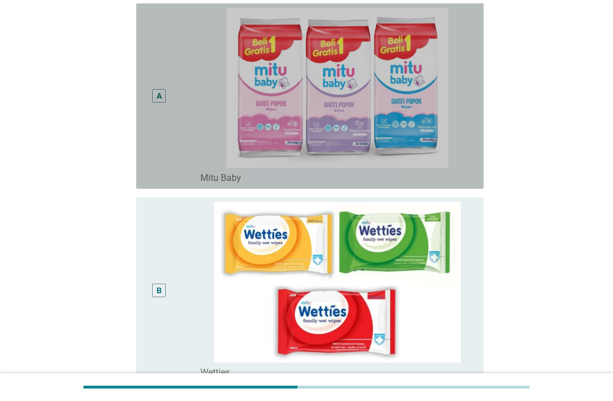
click at [157, 102] on div "A" at bounding box center [159, 96] width 5 height 12
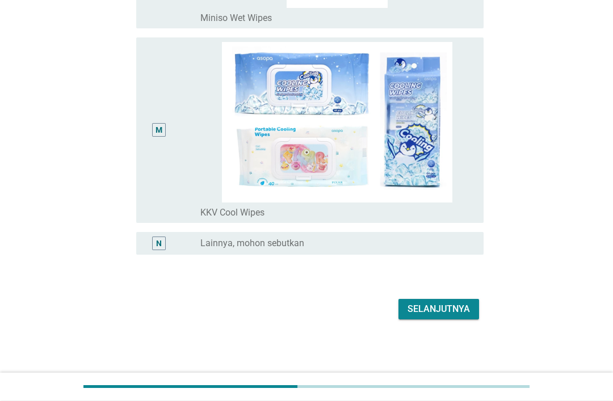
scroll to position [2476, 0]
click at [429, 317] on div "Selanjutnya" at bounding box center [438, 310] width 62 height 14
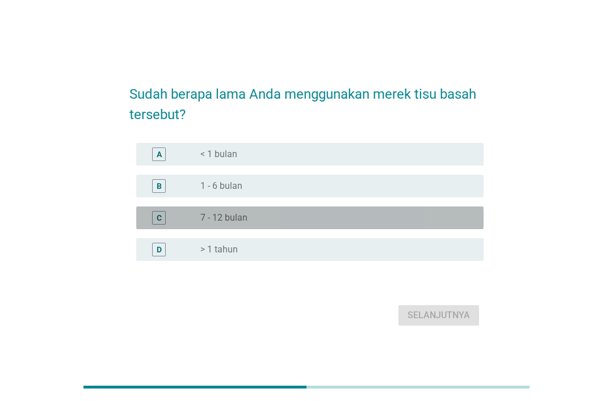
click at [252, 224] on div "radio_button_unchecked 7 - 12 bulan" at bounding box center [332, 217] width 265 height 11
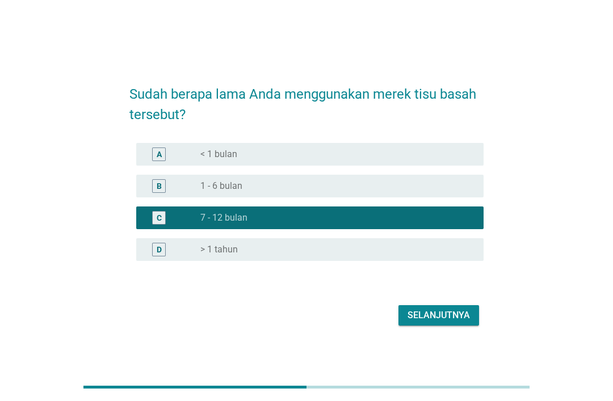
click at [451, 322] on div "Selanjutnya" at bounding box center [438, 316] width 62 height 14
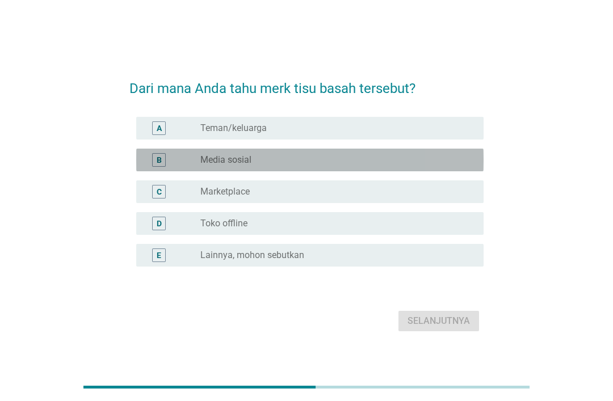
click at [295, 166] on div "radio_button_unchecked Media sosial" at bounding box center [332, 159] width 265 height 11
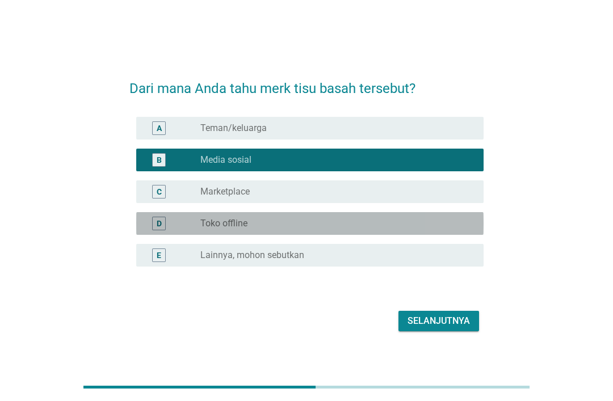
click at [359, 229] on div "radio_button_unchecked Toko offline" at bounding box center [332, 223] width 265 height 11
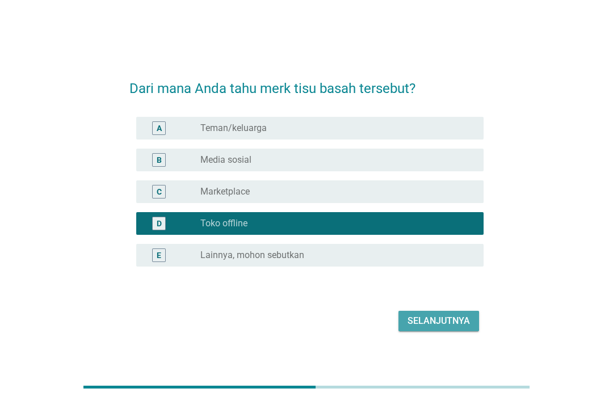
click at [431, 328] on div "Selanjutnya" at bounding box center [438, 321] width 62 height 14
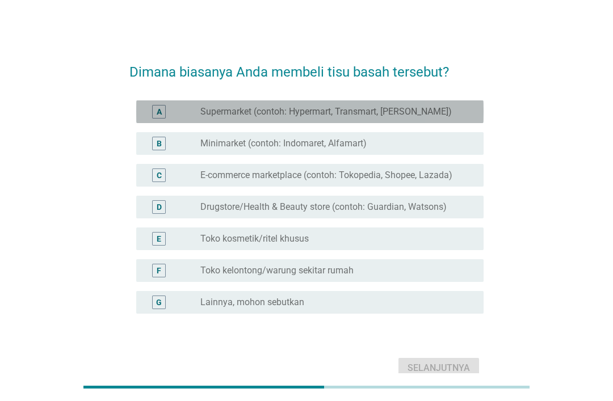
click at [415, 110] on label "Supermarket (contoh: Hypermart, Transmart, [PERSON_NAME])" at bounding box center [325, 111] width 251 height 11
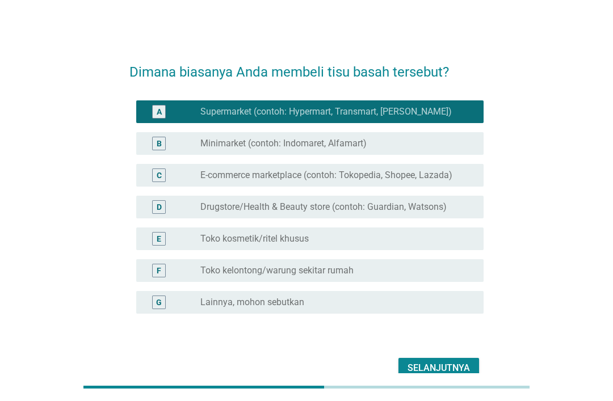
click at [381, 142] on div "radio_button_unchecked Minimarket (contoh: Indomaret, Alfamart)" at bounding box center [332, 143] width 265 height 11
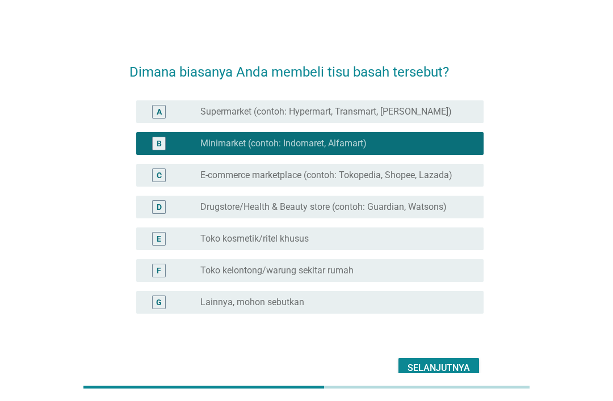
click at [455, 375] on div "Selanjutnya" at bounding box center [438, 369] width 62 height 14
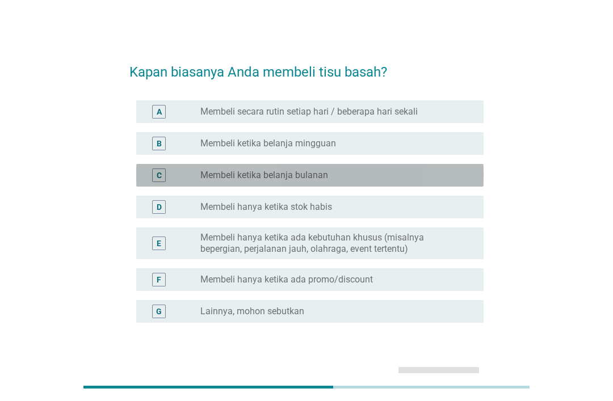
click at [316, 170] on label "Membeli ketika belanja bulanan" at bounding box center [264, 175] width 128 height 11
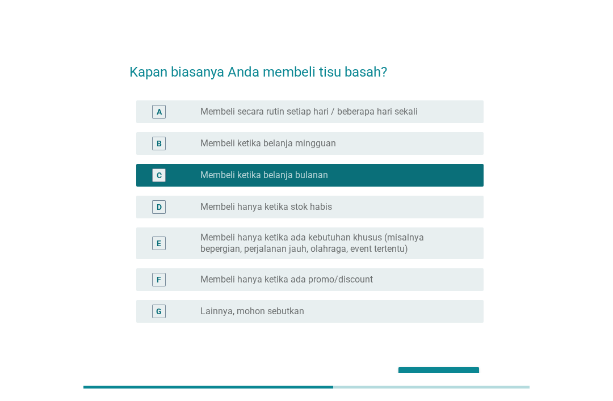
click at [452, 394] on div "Kapan biasanya Anda membeli tisu basah? A radio_button_unchecked Membeli secara…" at bounding box center [306, 220] width 372 height 359
click at [460, 373] on div "Selanjutnya" at bounding box center [438, 378] width 62 height 14
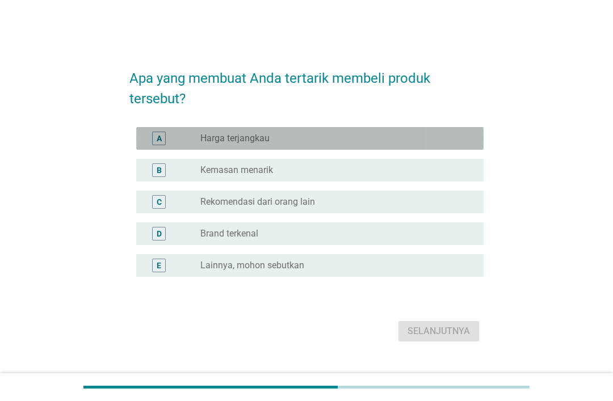
click at [150, 145] on div "A" at bounding box center [158, 139] width 27 height 14
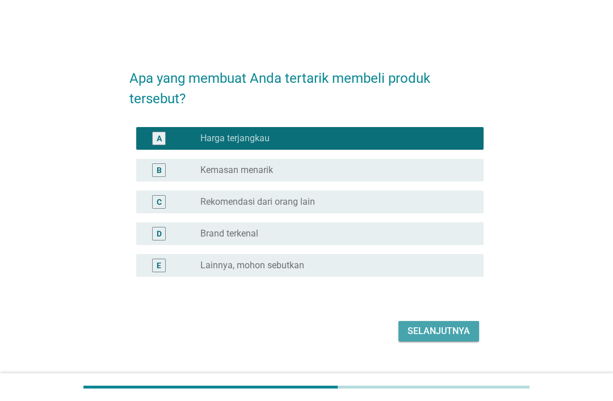
click at [432, 342] on button "Selanjutnya" at bounding box center [438, 331] width 81 height 20
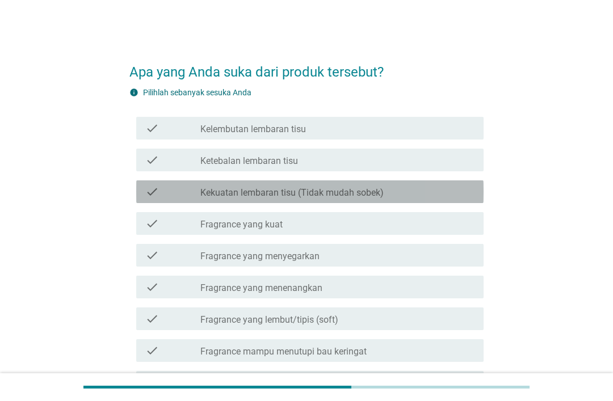
click at [151, 195] on icon "check" at bounding box center [152, 192] width 14 height 14
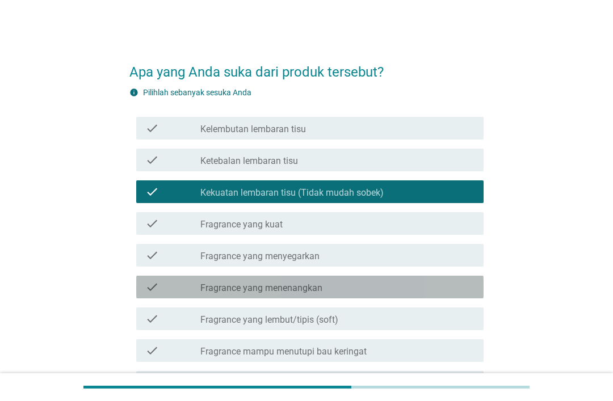
click at [149, 285] on icon "check" at bounding box center [152, 287] width 14 height 14
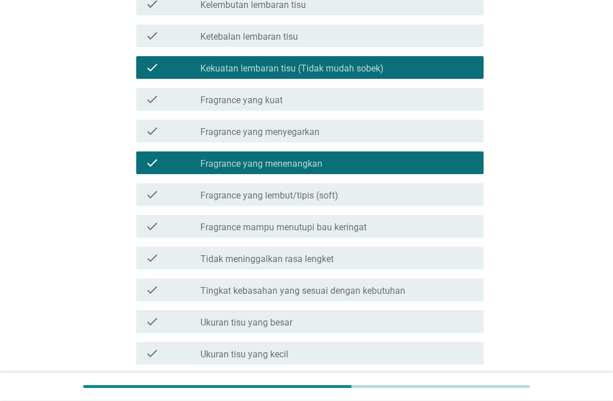
scroll to position [127, 0]
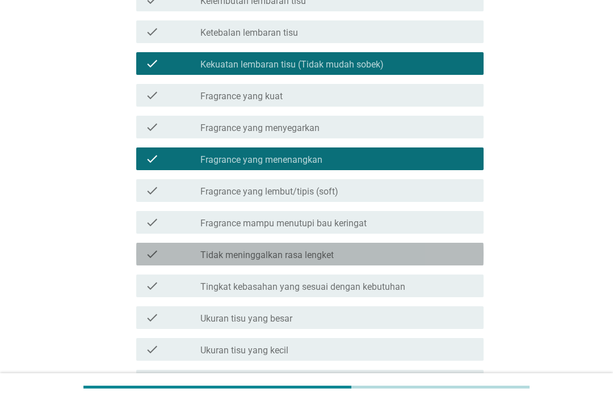
click at [148, 255] on icon "check" at bounding box center [152, 254] width 14 height 14
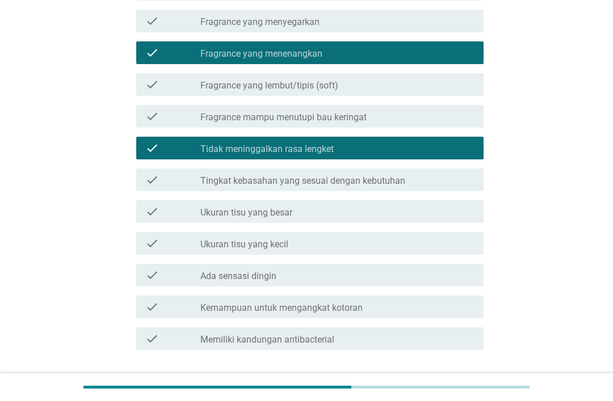
scroll to position [237, 0]
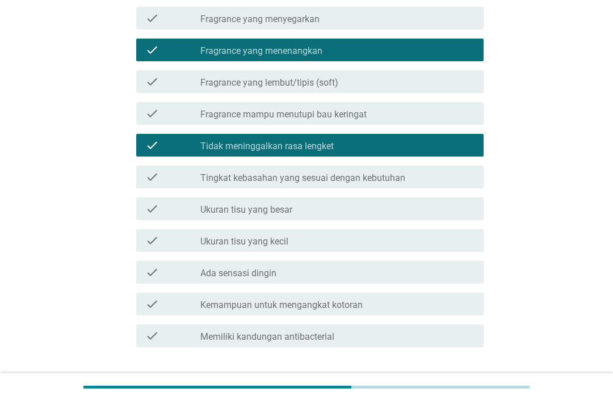
click at [426, 384] on div "Selanjutnya" at bounding box center [438, 388] width 62 height 14
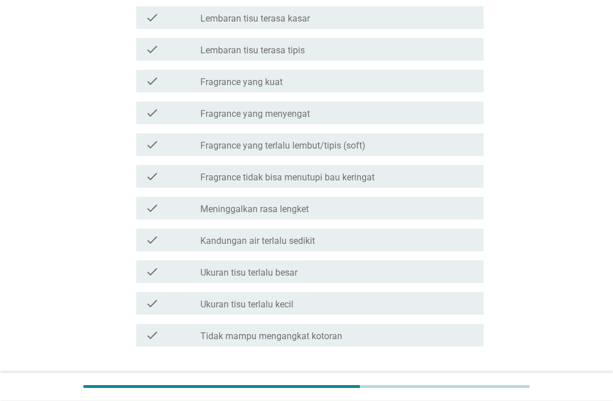
scroll to position [111, 0]
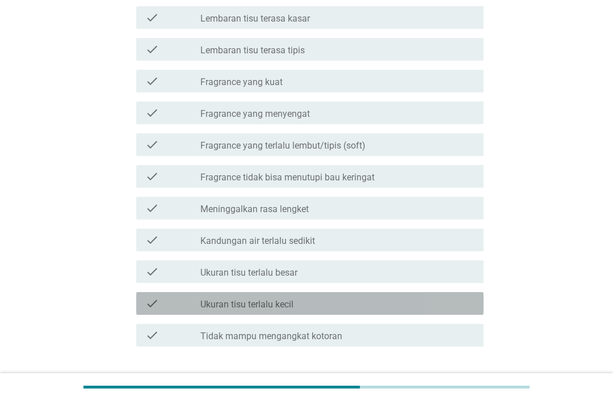
click at [152, 302] on icon "check" at bounding box center [152, 304] width 14 height 14
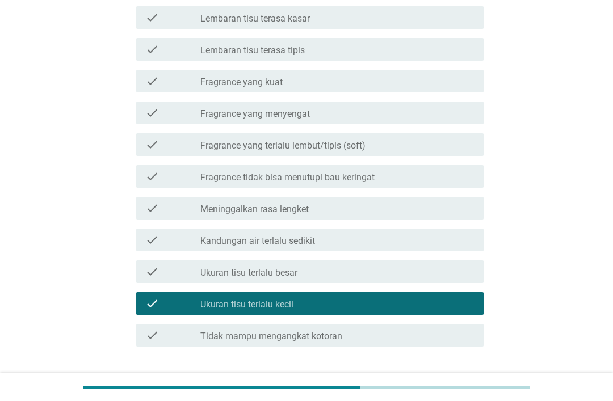
click at [434, 389] on div "Selanjutnya" at bounding box center [438, 388] width 62 height 14
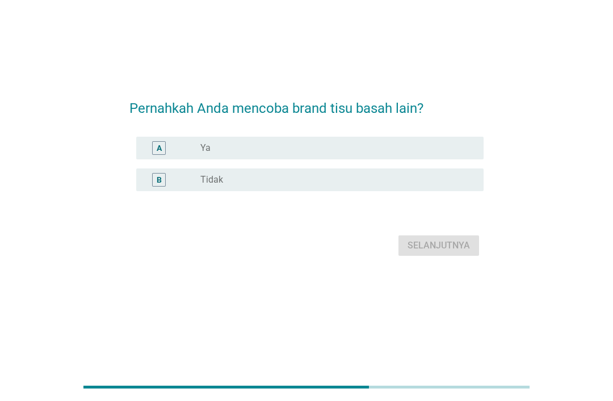
scroll to position [0, 0]
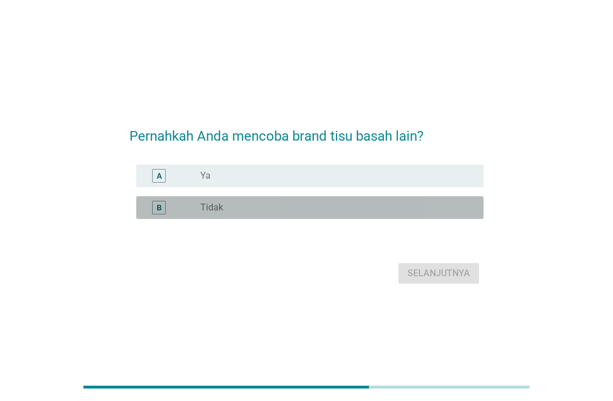
click at [152, 215] on div "B" at bounding box center [159, 208] width 14 height 14
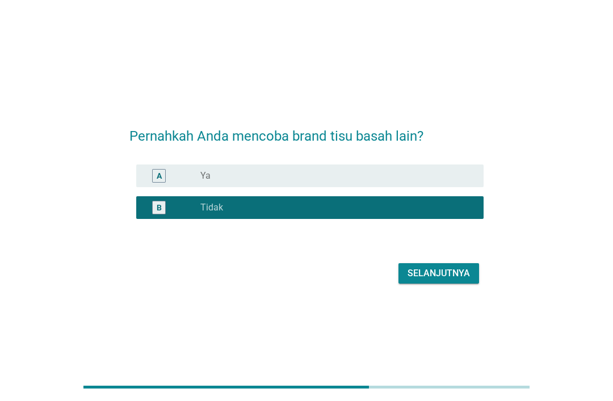
click at [433, 280] on div "Selanjutnya" at bounding box center [438, 274] width 62 height 14
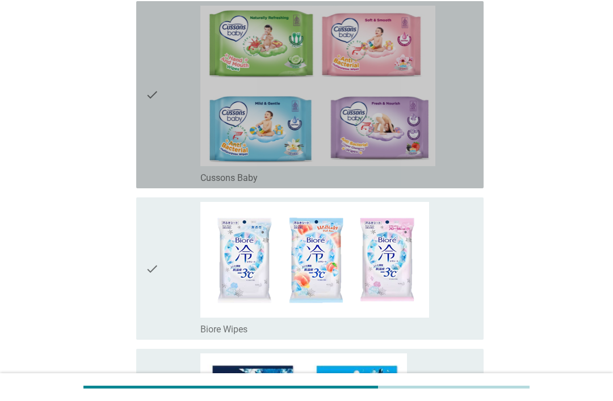
click at [159, 174] on div "check" at bounding box center [172, 95] width 55 height 178
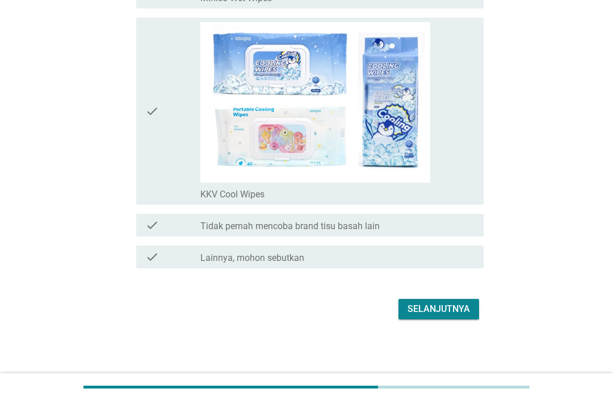
scroll to position [2458, 0]
click at [442, 316] on div "Selanjutnya" at bounding box center [438, 309] width 62 height 14
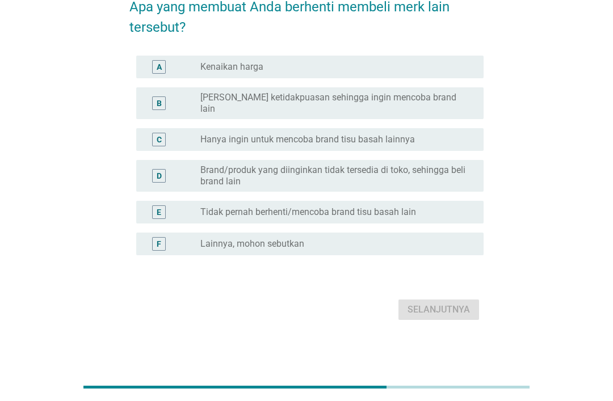
scroll to position [0, 0]
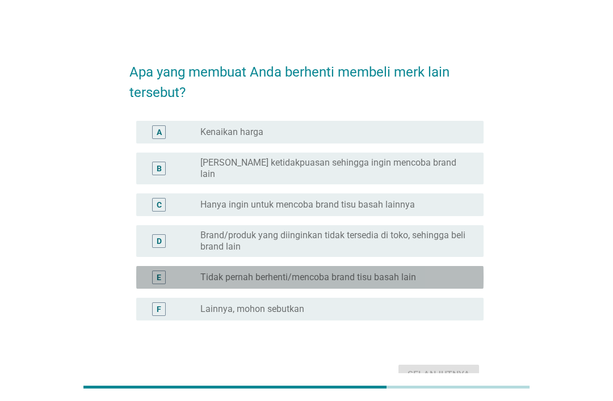
click at [207, 266] on div "E radio_button_unchecked Tidak pernah berhenti/mencoba brand tisu basah lain" at bounding box center [309, 277] width 347 height 23
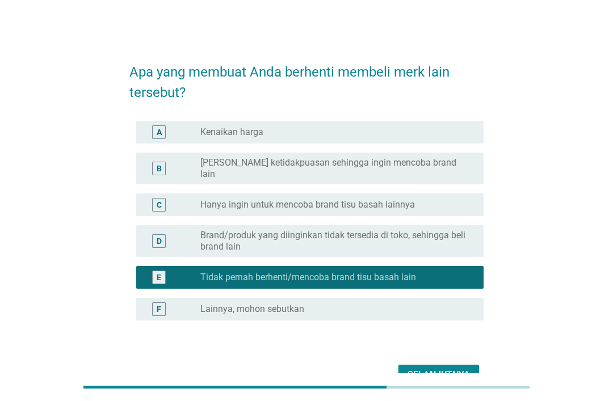
click at [425, 376] on div "Selanjutnya" at bounding box center [438, 375] width 62 height 14
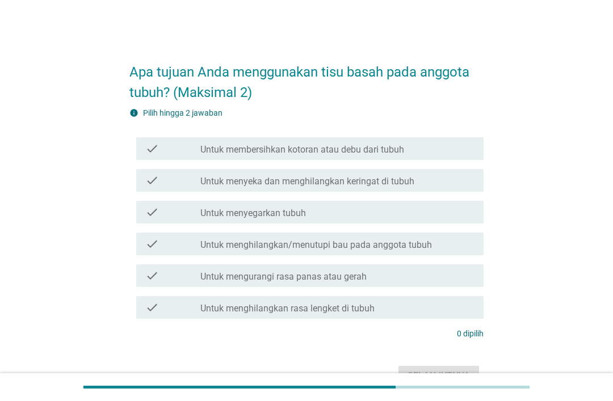
click at [220, 138] on div "check check_box_outline_blank Untuk membersihkan kotoran atau debu dari tubuh" at bounding box center [309, 148] width 347 height 23
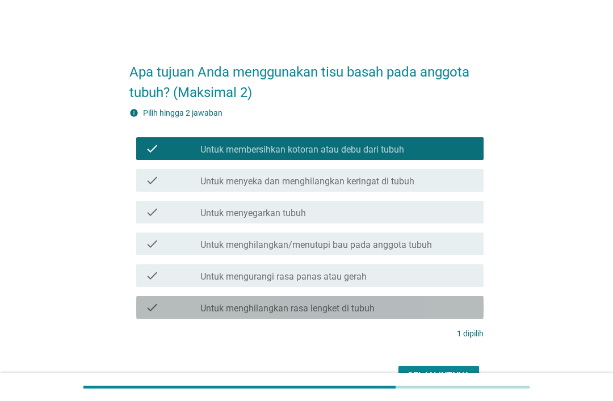
click at [260, 313] on label "Untuk menghilangkan rasa lengket di tubuh" at bounding box center [287, 308] width 174 height 11
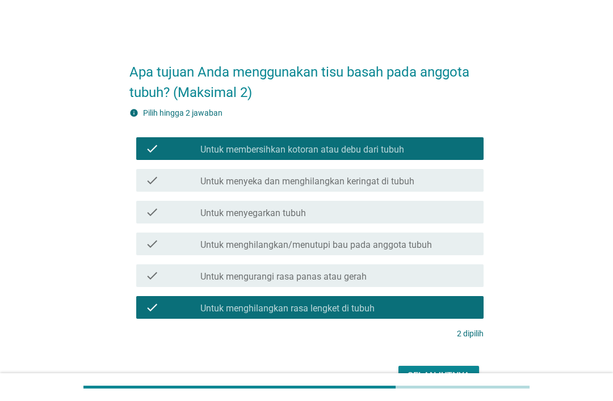
click at [427, 383] on div "Selanjutnya" at bounding box center [438, 376] width 62 height 14
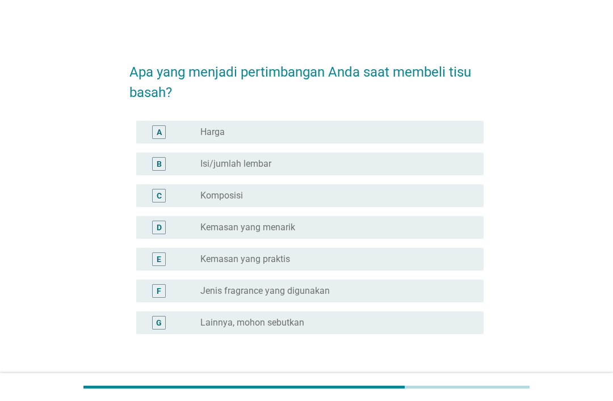
click at [156, 135] on div "A" at bounding box center [159, 132] width 14 height 14
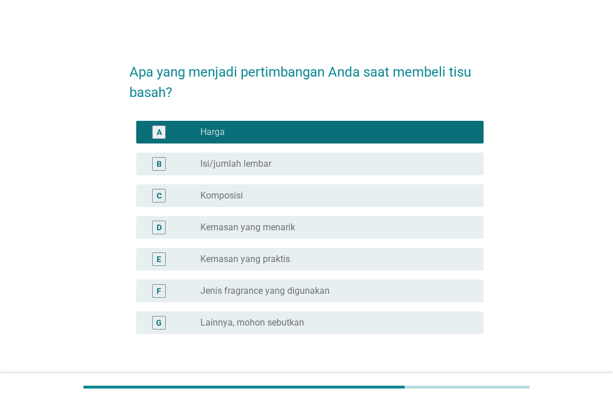
click at [427, 381] on button "Selanjutnya" at bounding box center [438, 389] width 81 height 20
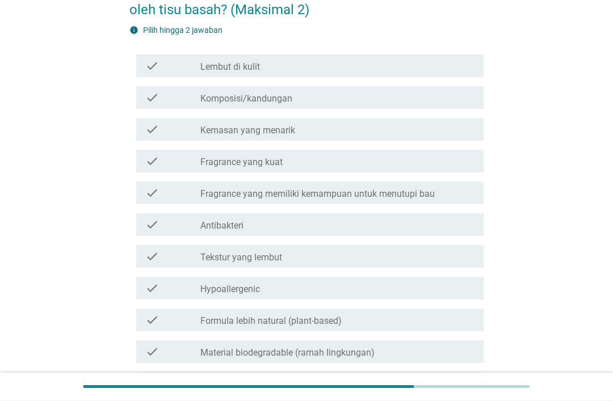
scroll to position [83, 0]
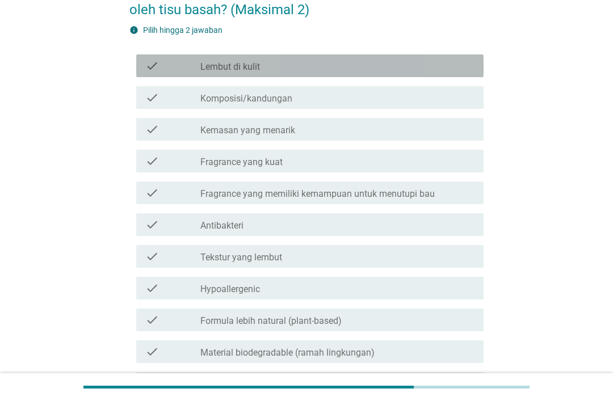
click at [154, 68] on icon "check" at bounding box center [152, 66] width 14 height 14
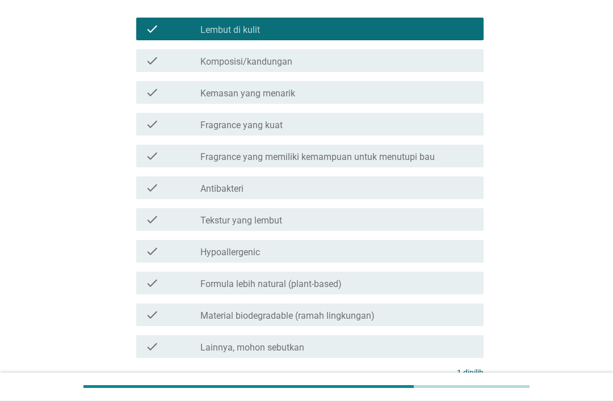
scroll to position [115, 0]
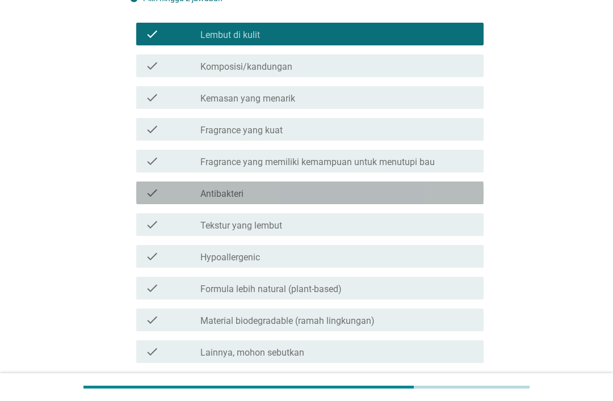
click at [152, 194] on icon "check" at bounding box center [152, 193] width 14 height 14
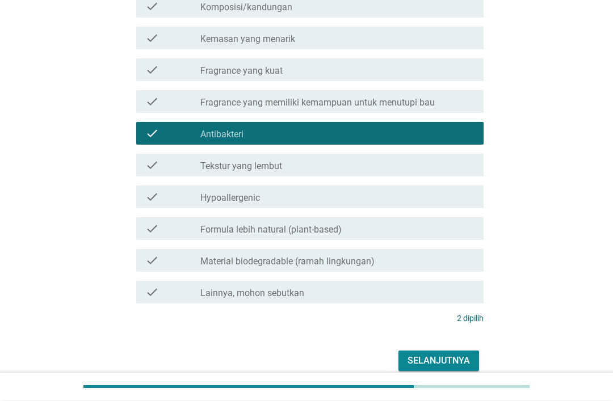
scroll to position [188, 0]
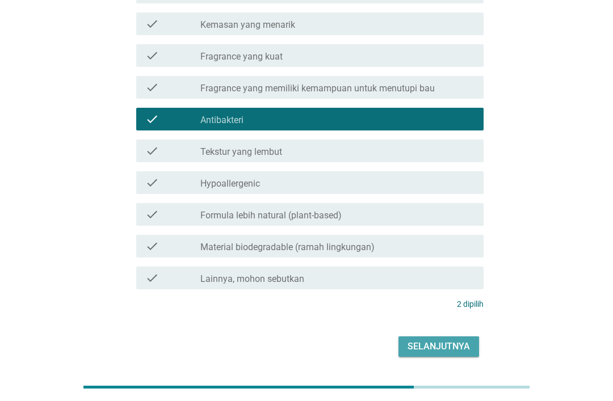
click at [438, 347] on div "Selanjutnya" at bounding box center [438, 347] width 62 height 14
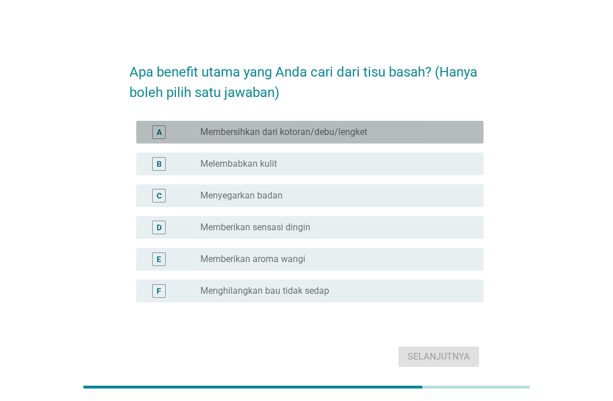
click at [159, 133] on div "A radio_button_unchecked Membersihkan dari kotoran/debu/lengket" at bounding box center [309, 132] width 347 height 23
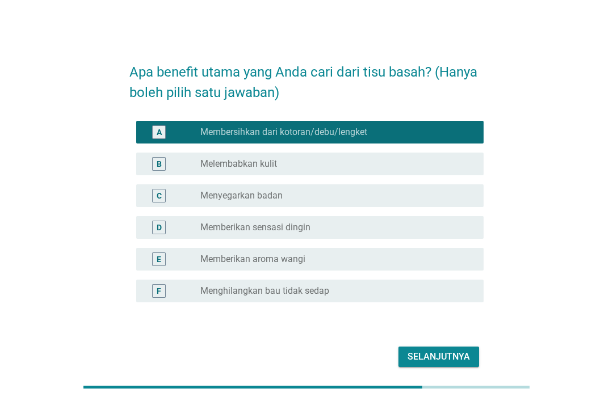
click at [424, 364] on div "Selanjutnya" at bounding box center [438, 357] width 62 height 14
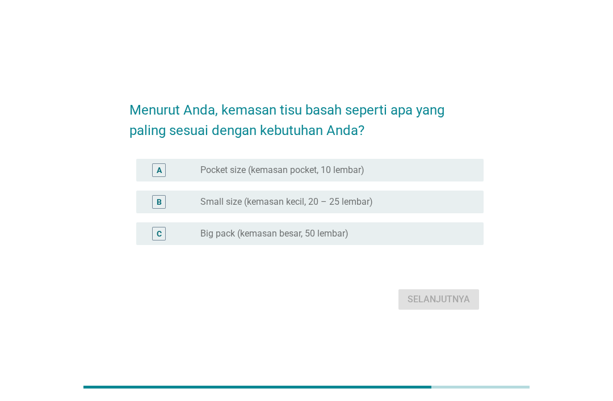
click at [158, 239] on div "C" at bounding box center [159, 234] width 5 height 12
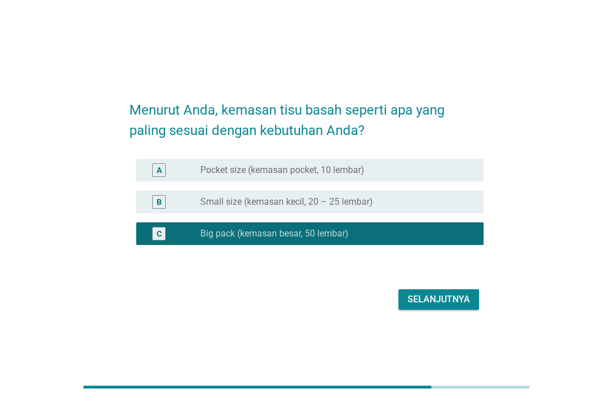
click at [430, 310] on button "Selanjutnya" at bounding box center [438, 299] width 81 height 20
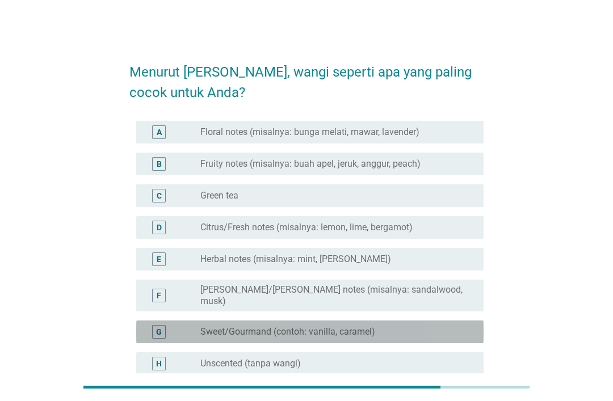
click at [149, 325] on div "G" at bounding box center [158, 332] width 27 height 14
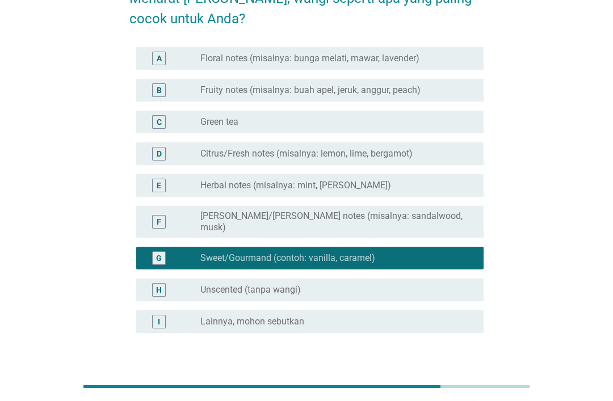
scroll to position [75, 0]
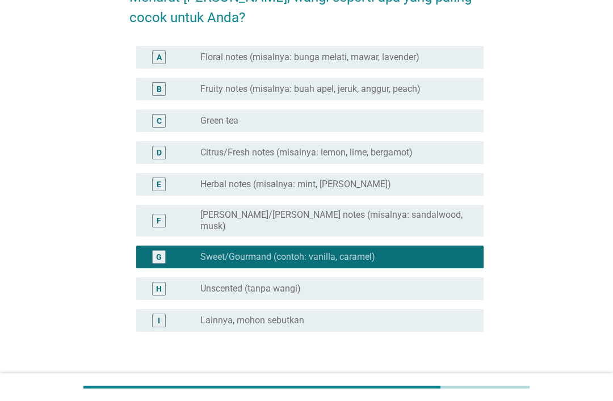
click at [431, 380] on div "Selanjutnya" at bounding box center [438, 387] width 62 height 14
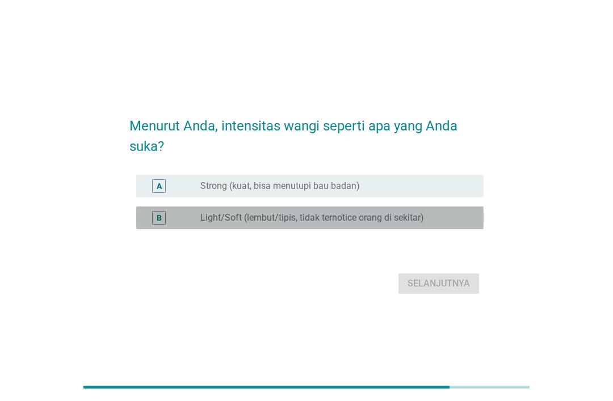
click at [207, 224] on label "Light/Soft (lembut/tipis, tidak ternotice orang di sekitar)" at bounding box center [312, 217] width 224 height 11
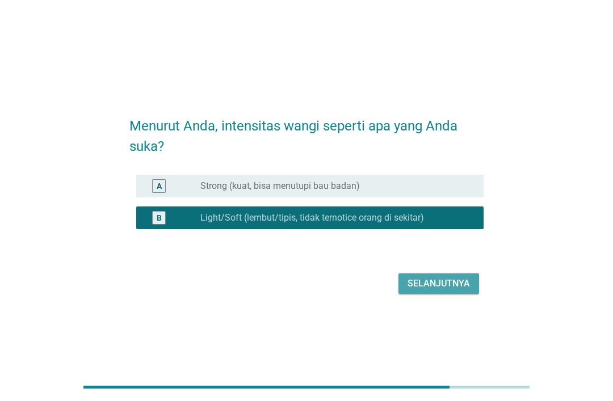
click at [419, 294] on button "Selanjutnya" at bounding box center [438, 284] width 81 height 20
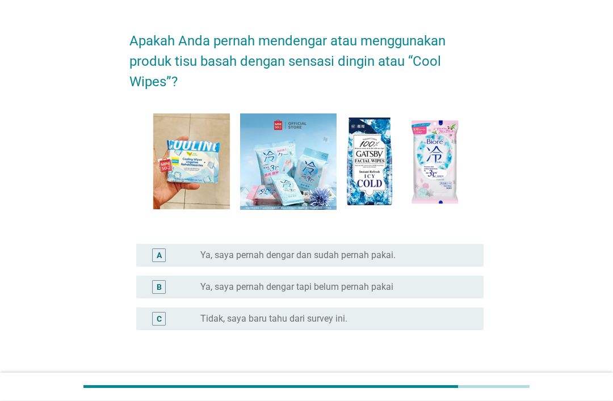
scroll to position [31, 0]
click at [295, 291] on label "Ya, saya pernah dengar tapi belum pernah pakai" at bounding box center [296, 286] width 193 height 11
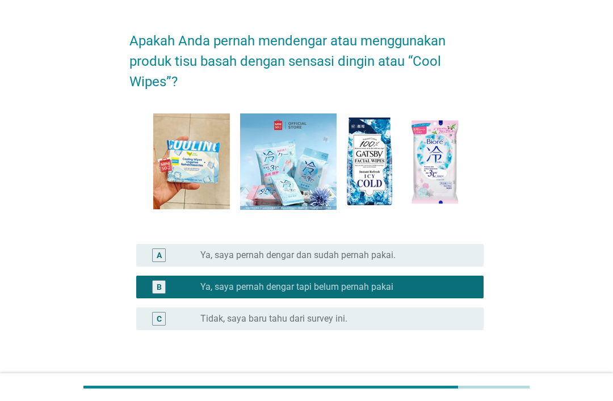
click at [426, 381] on div "Selanjutnya" at bounding box center [438, 385] width 62 height 14
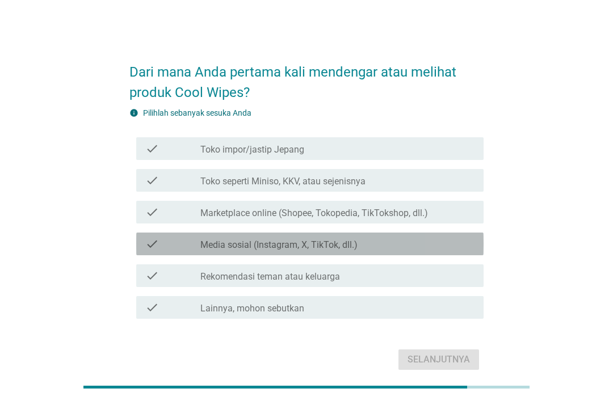
click at [226, 251] on label "Media sosial (Instagram, X, TikTok, dll.)" at bounding box center [278, 244] width 157 height 11
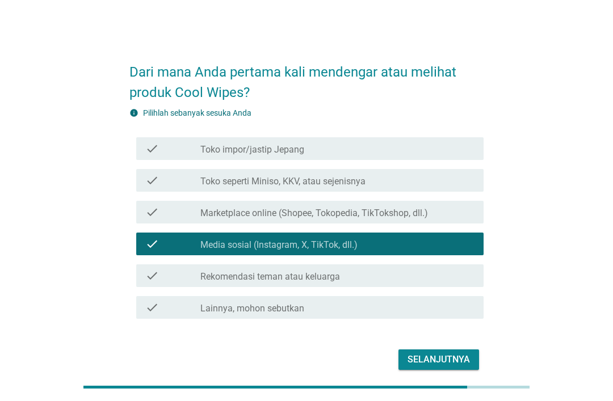
click at [442, 367] on div "Selanjutnya" at bounding box center [438, 360] width 62 height 14
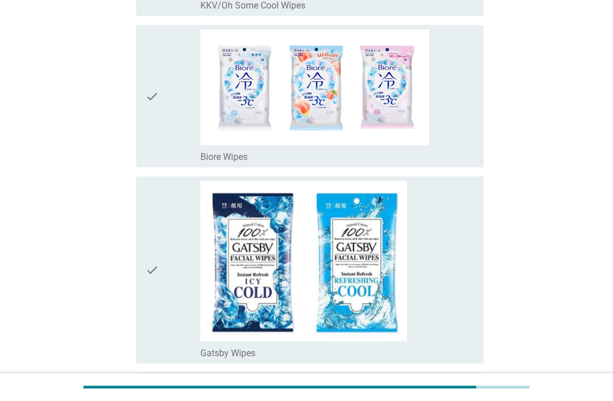
click at [159, 110] on div "check" at bounding box center [172, 96] width 55 height 133
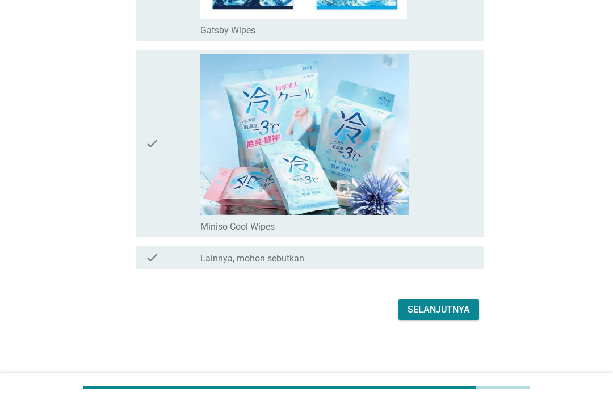
scroll to position [619, 0]
click at [442, 320] on button "Selanjutnya" at bounding box center [438, 310] width 81 height 20
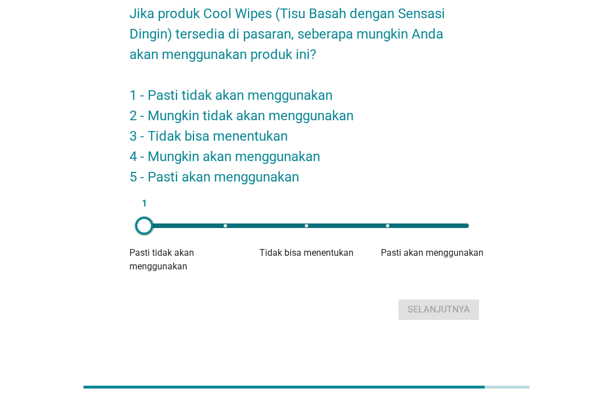
scroll to position [0, 0]
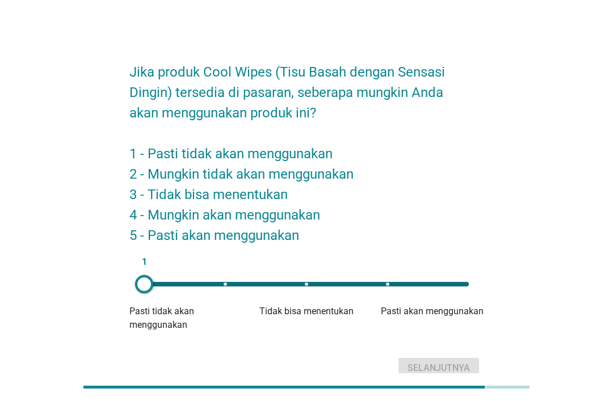
click at [386, 292] on div "1" at bounding box center [306, 284] width 343 height 23
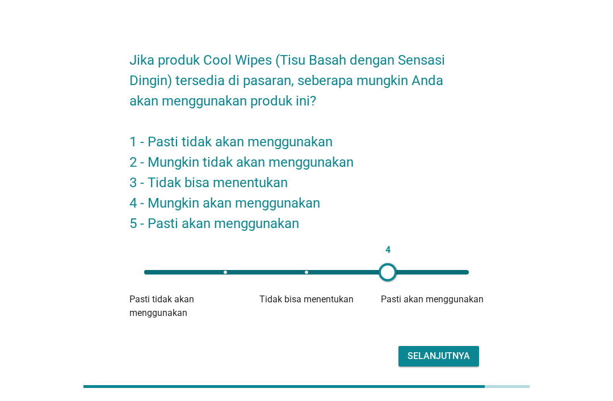
scroll to position [28, 0]
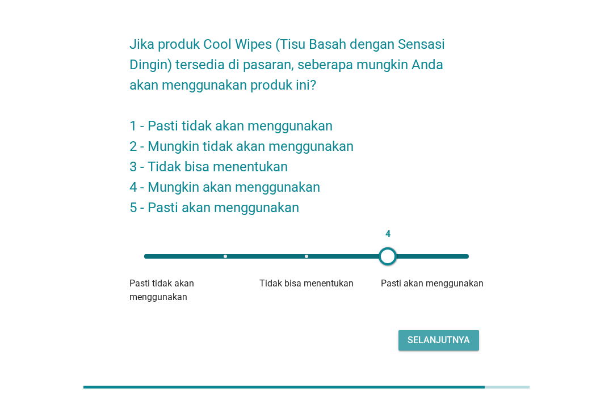
click at [421, 344] on div "Selanjutnya" at bounding box center [438, 341] width 62 height 14
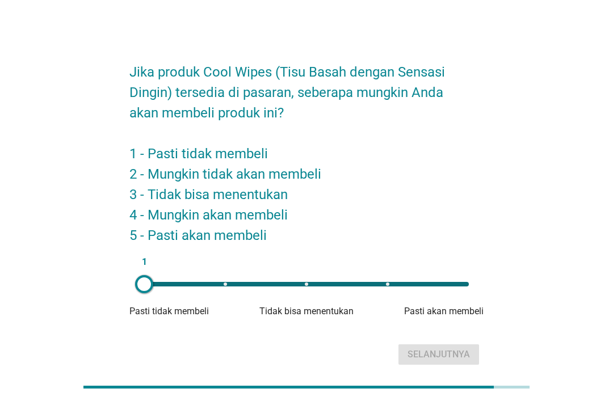
click at [308, 291] on div "1" at bounding box center [306, 284] width 343 height 23
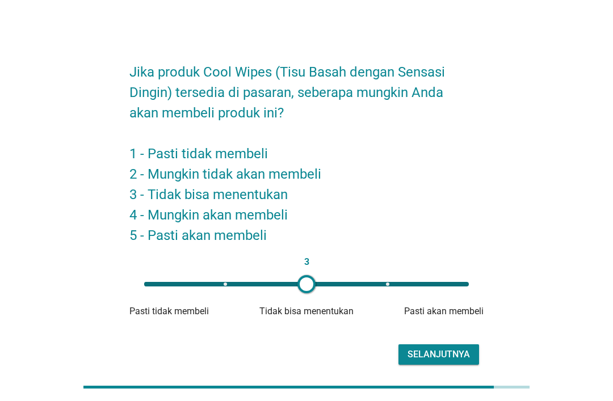
click at [457, 287] on div "3" at bounding box center [306, 284] width 325 height 5
click at [373, 291] on div "5" at bounding box center [306, 284] width 343 height 23
click at [305, 288] on div "4" at bounding box center [306, 284] width 343 height 23
click at [459, 287] on div "3" at bounding box center [306, 284] width 325 height 5
type input "5"
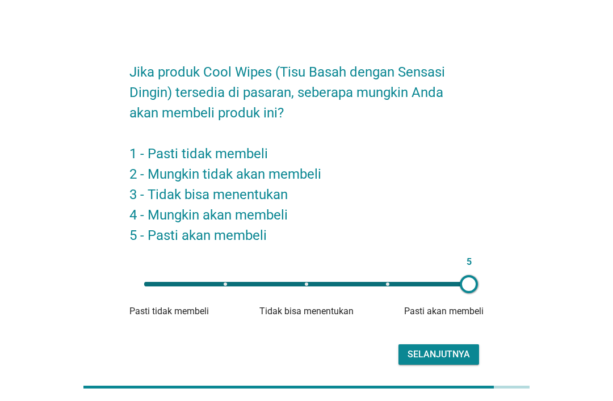
click at [423, 362] on div "Selanjutnya" at bounding box center [438, 355] width 62 height 14
